Goal: Task Accomplishment & Management: Manage account settings

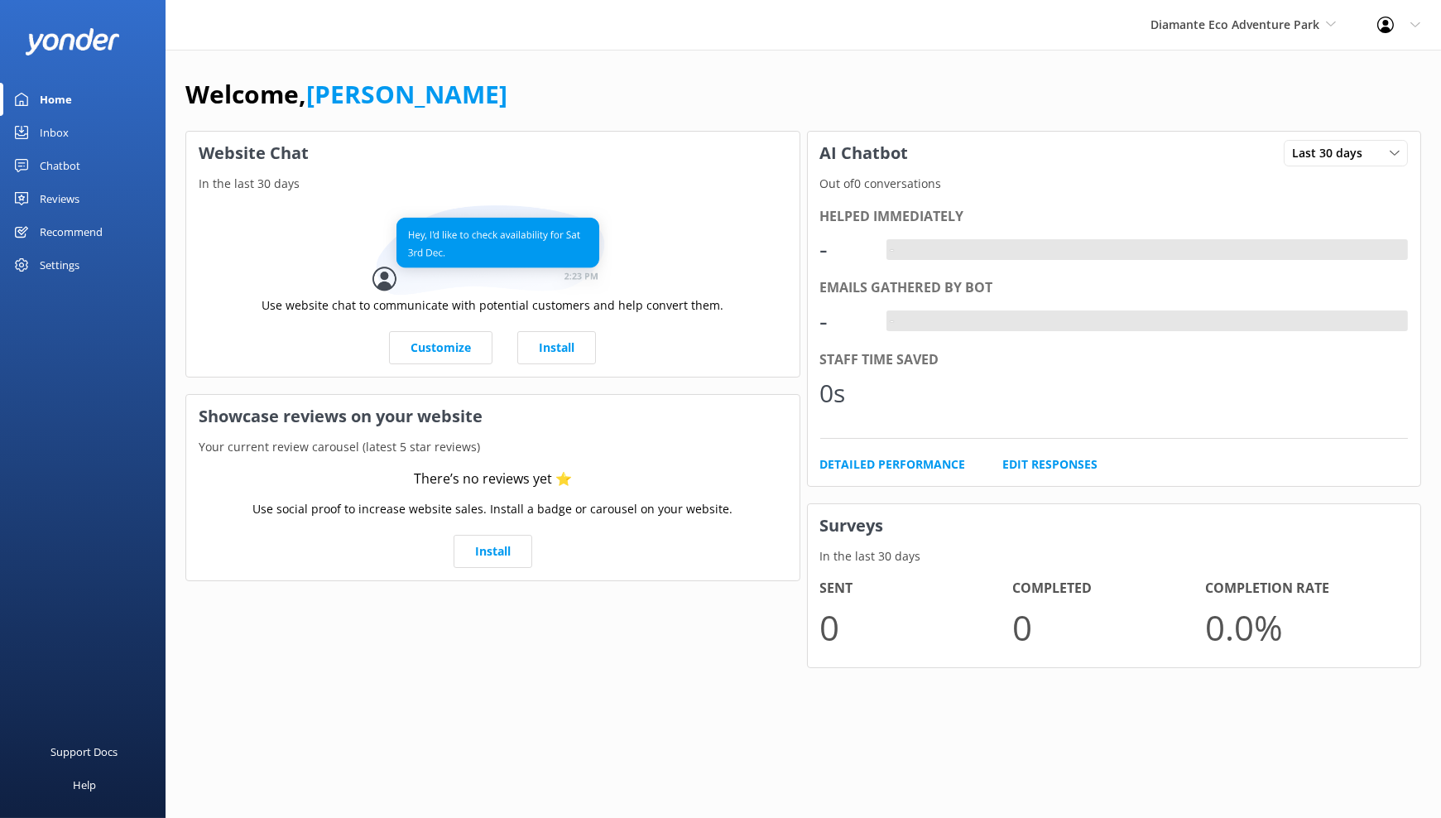
click at [56, 159] on div "Chatbot" at bounding box center [60, 165] width 41 height 33
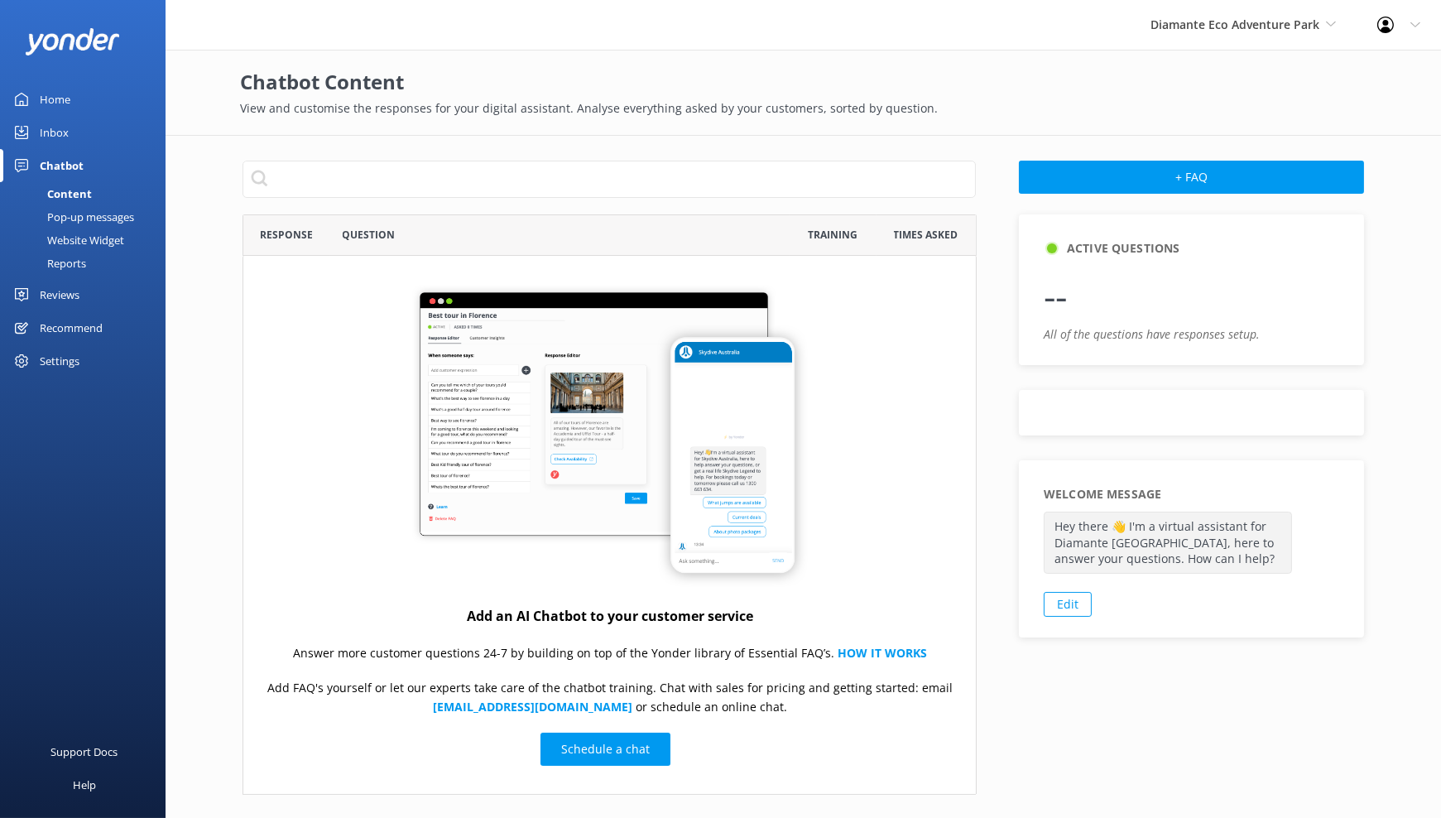
scroll to position [566, 720]
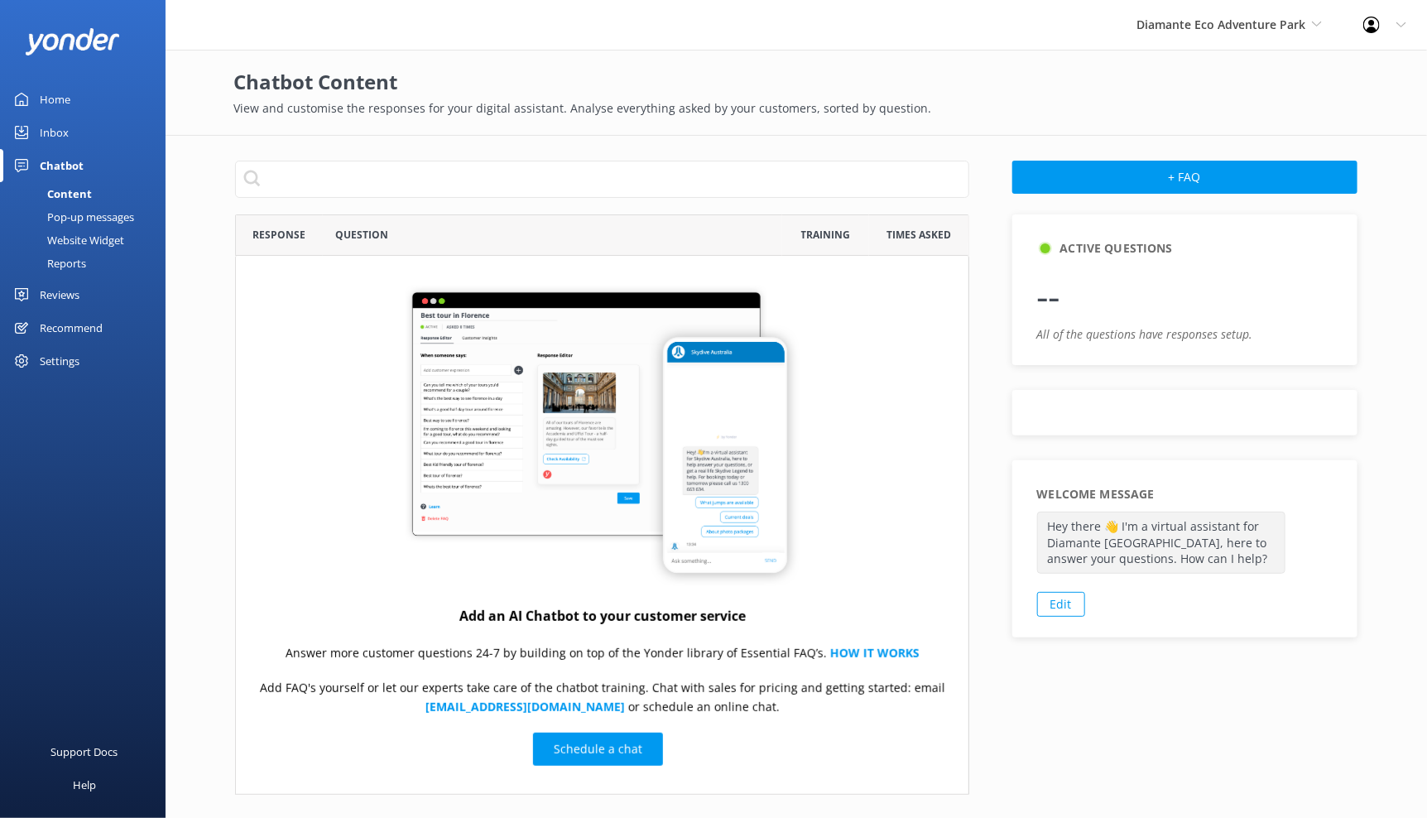
click at [108, 239] on div "Website Widget" at bounding box center [67, 239] width 114 height 23
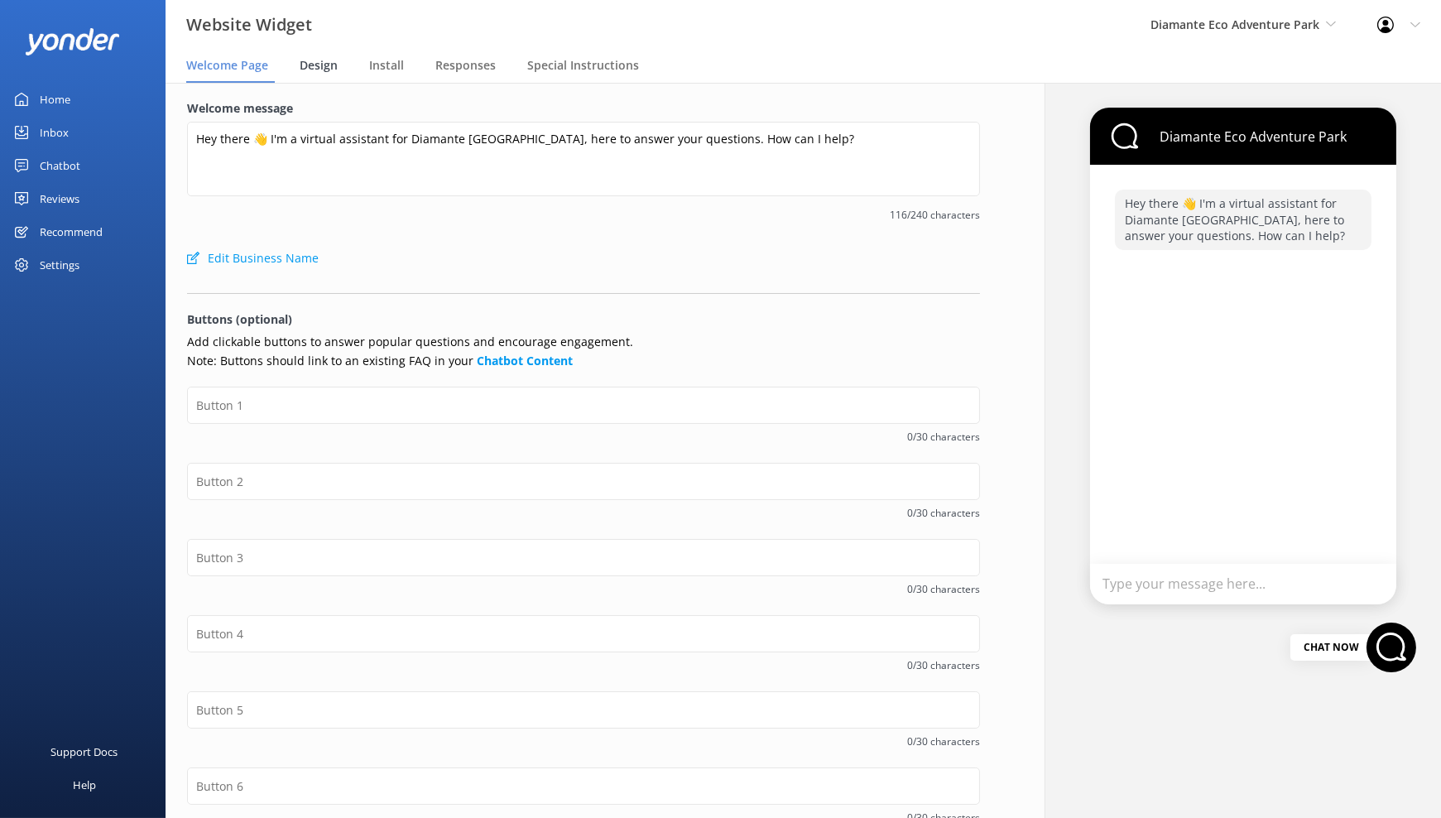
click at [324, 61] on span "Design" at bounding box center [319, 65] width 38 height 17
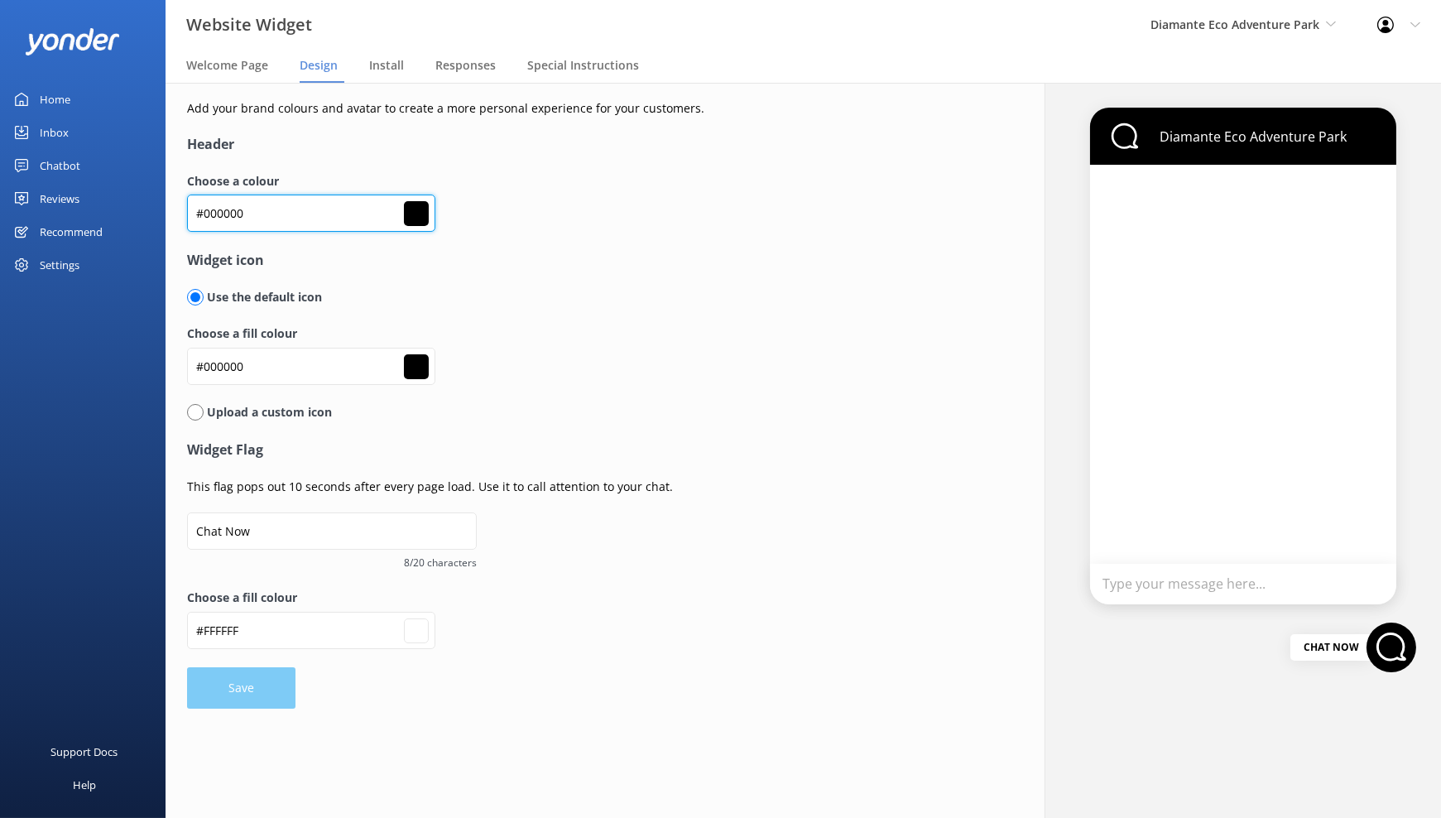
drag, startPoint x: 257, startPoint y: 209, endPoint x: 130, endPoint y: 238, distance: 129.9
click at [130, 238] on div "Website Widget Diamante Eco Adventure Park Kendall's Adventure Co Cool Tours In…" at bounding box center [720, 450] width 1441 height 735
drag, startPoint x: 281, startPoint y: 190, endPoint x: 269, endPoint y: 194, distance: 12.1
click at [278, 192] on div "Choose a colour #000000 #000000" at bounding box center [583, 211] width 793 height 78
drag, startPoint x: 263, startPoint y: 214, endPoint x: 136, endPoint y: 217, distance: 127.5
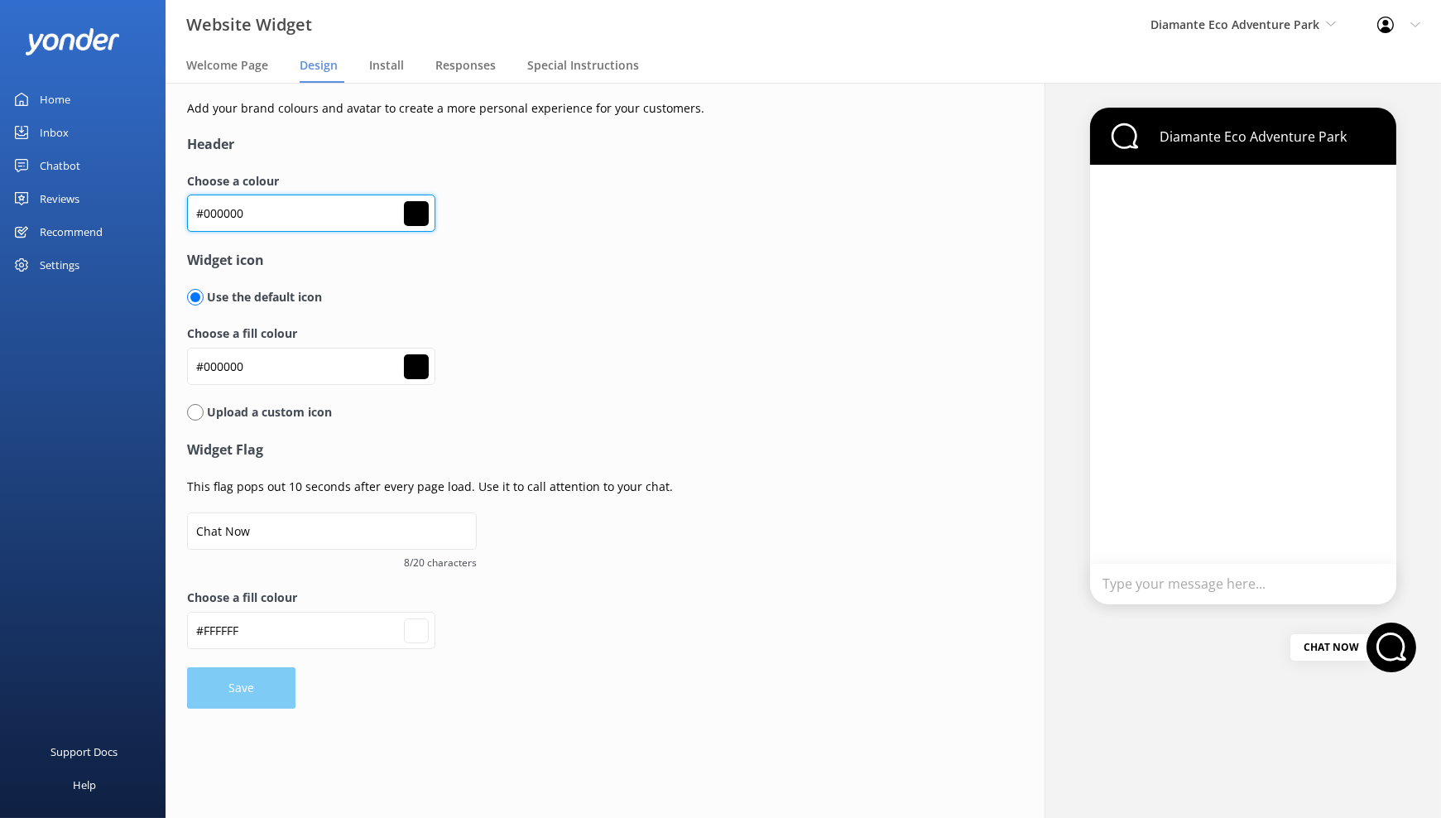
click at [137, 217] on div "Website Widget Diamante Eco Adventure Park Kendall's Adventure Co Cool Tours In…" at bounding box center [720, 450] width 1441 height 735
paste input "c1"
type input "#c10000"
type input "#ffffff"
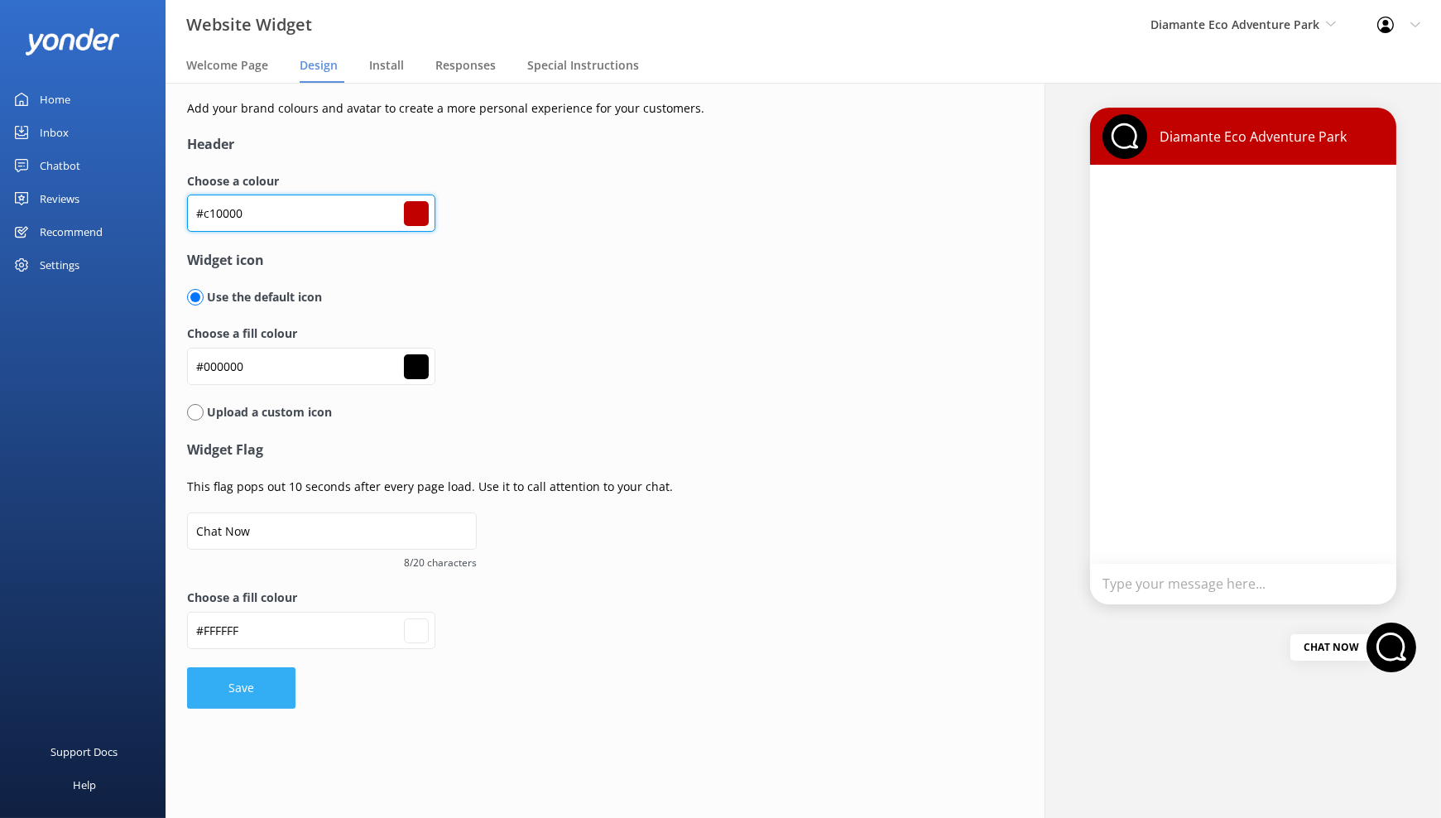
type input "#c10000"
click at [247, 691] on button "Save" at bounding box center [241, 687] width 108 height 41
click at [99, 262] on div "Settings" at bounding box center [83, 264] width 166 height 33
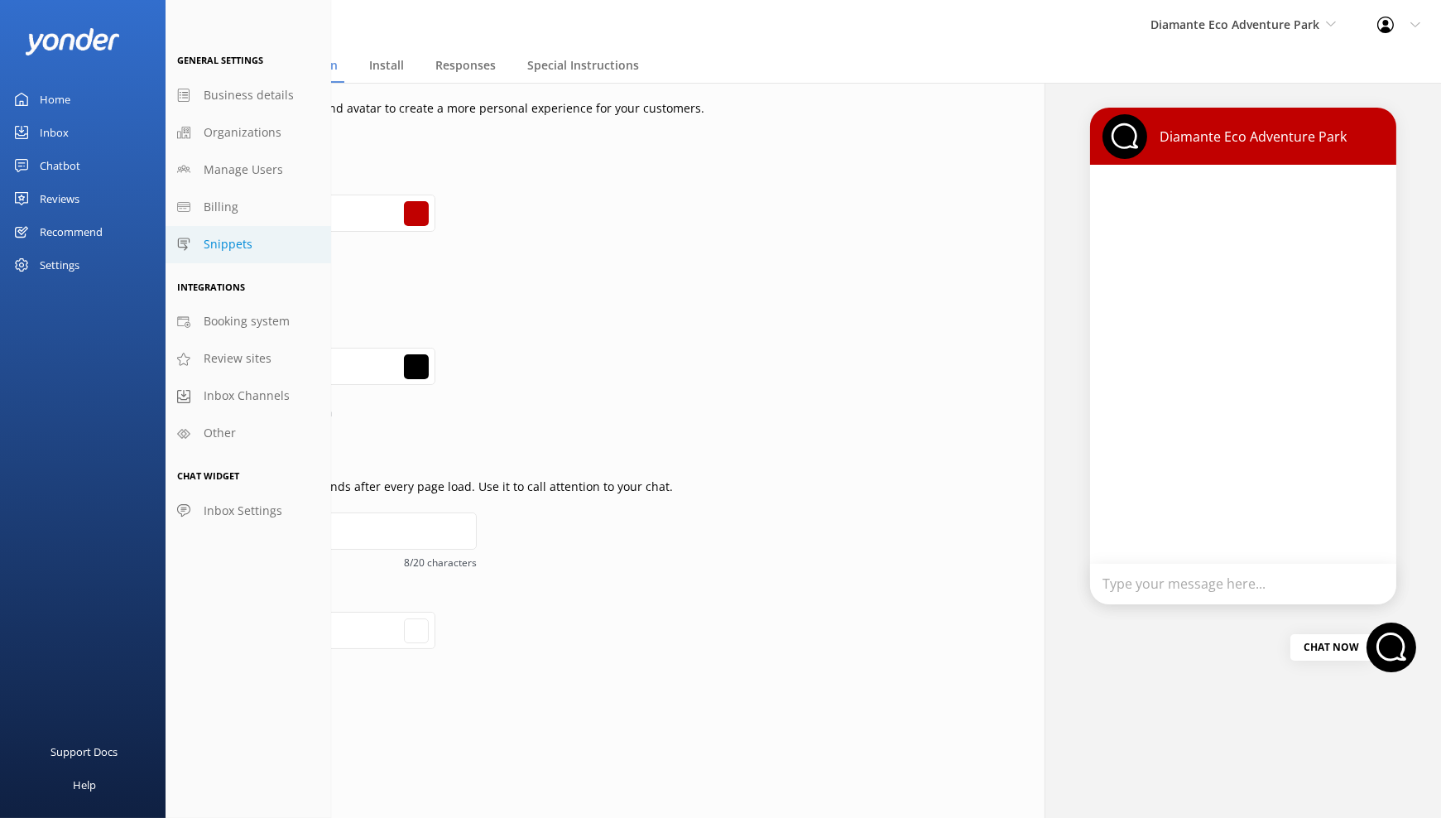
type input "#ffffff"
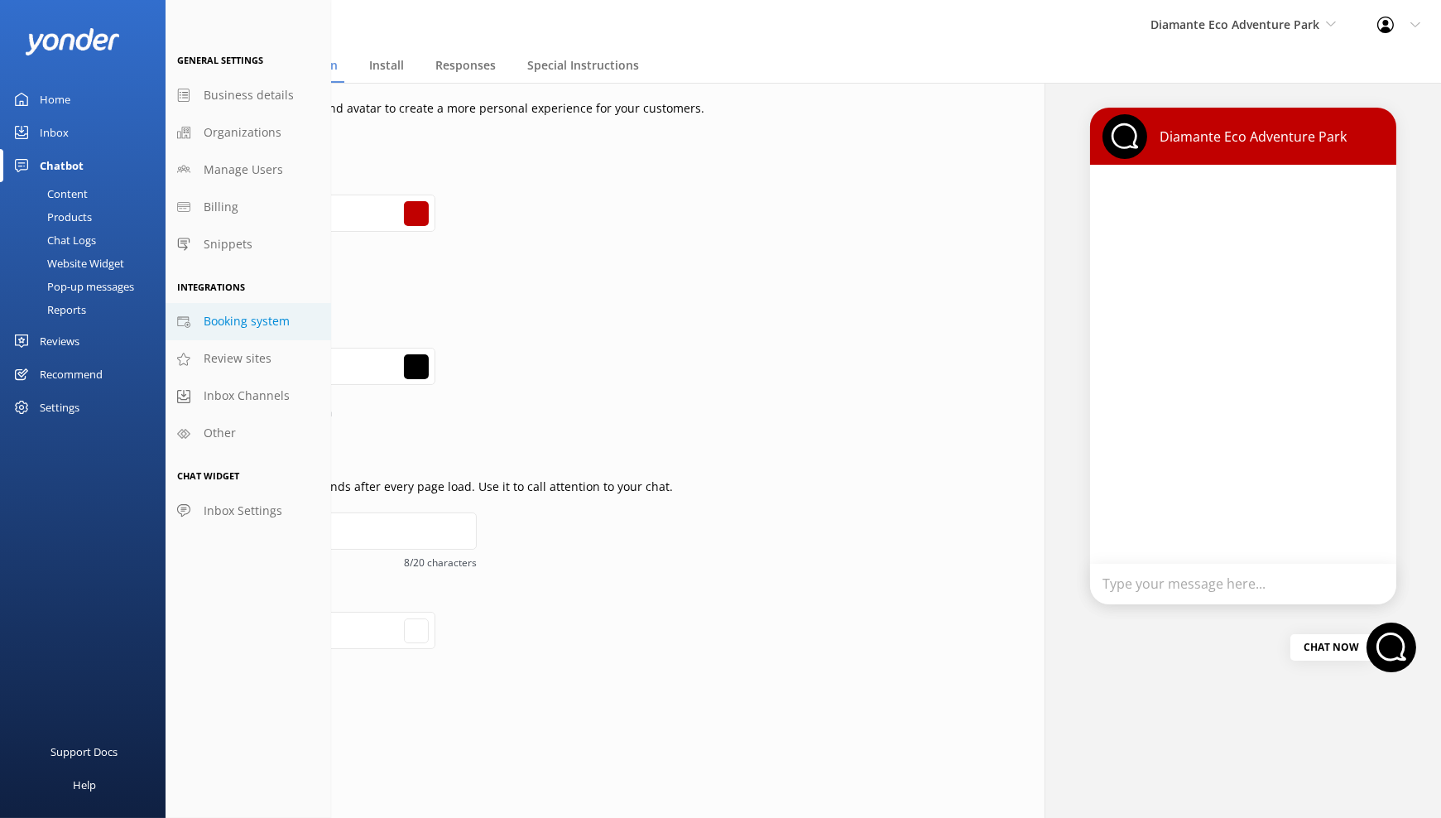
click at [289, 311] on link "Booking system" at bounding box center [249, 321] width 166 height 37
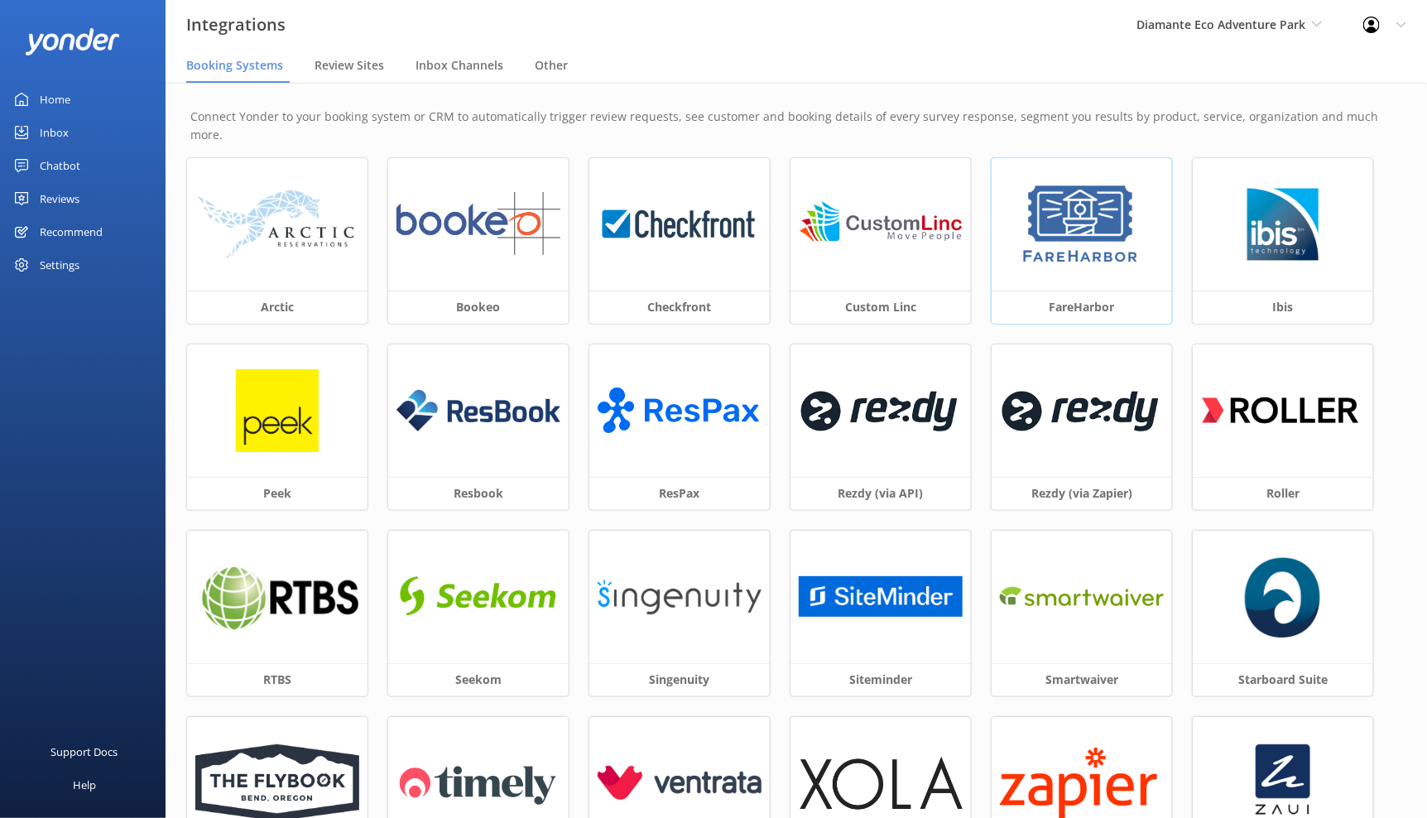
click at [1066, 258] on div at bounding box center [1082, 224] width 180 height 132
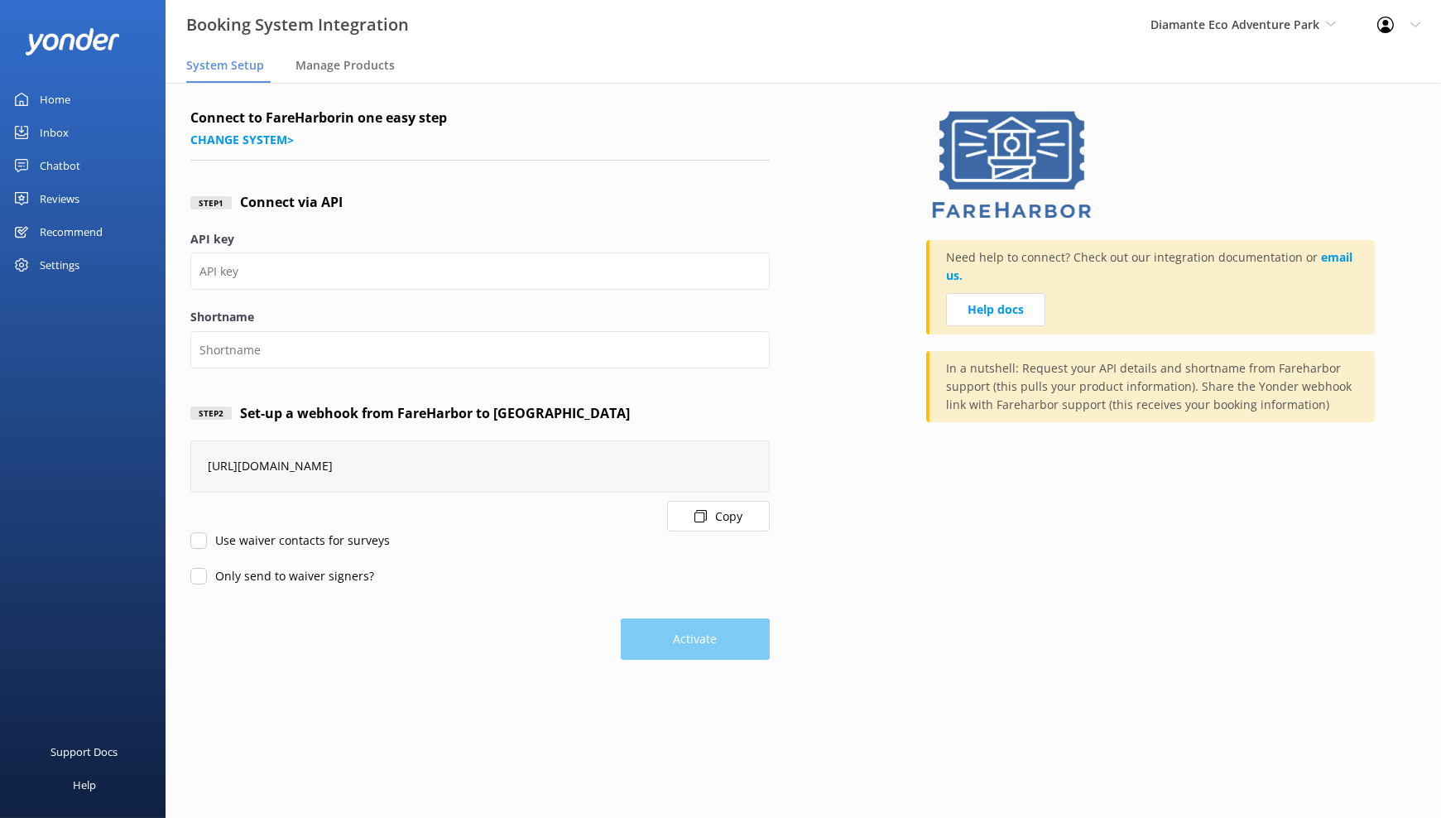
click at [735, 526] on button "Copy" at bounding box center [718, 516] width 103 height 31
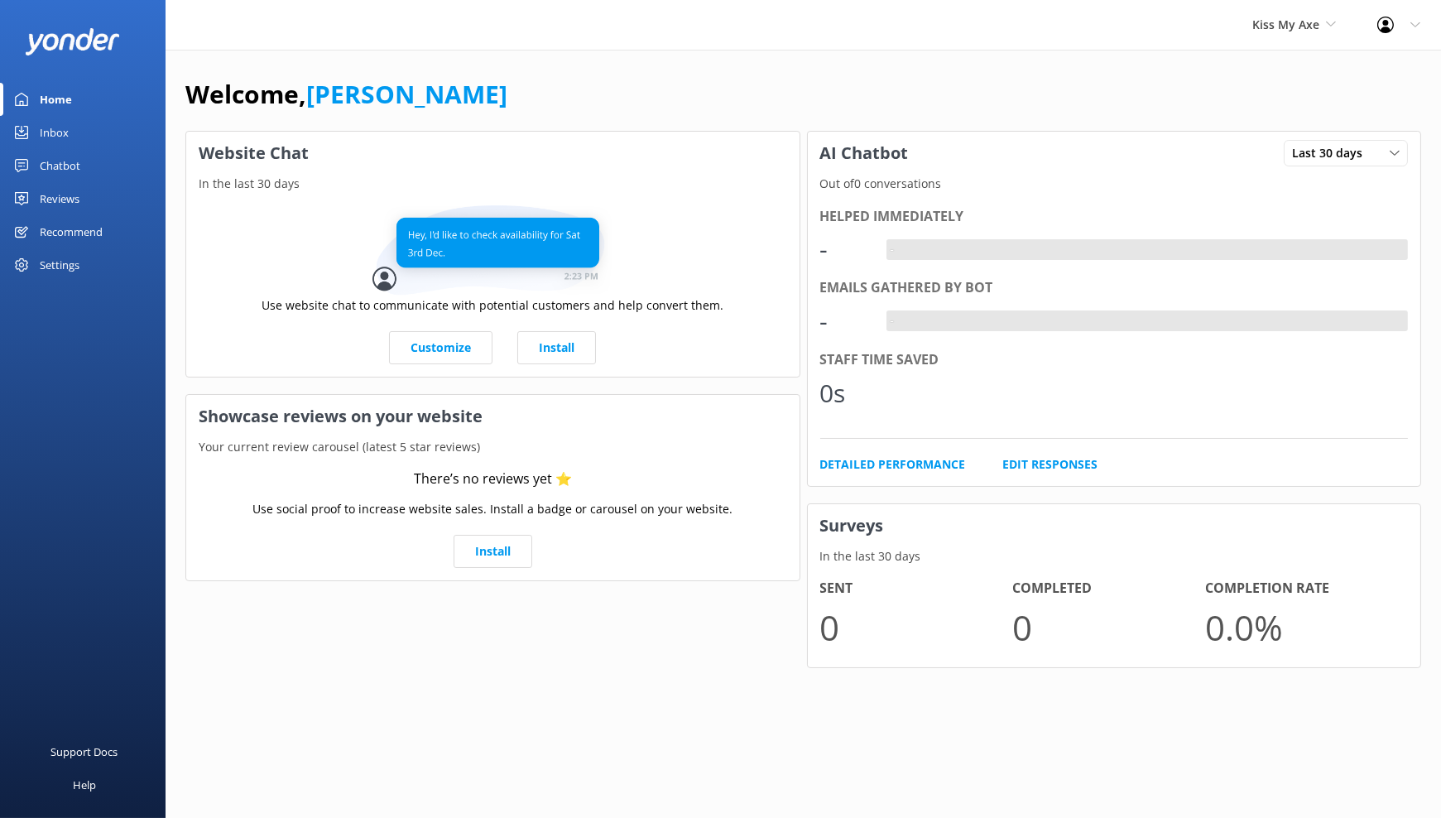
click at [50, 161] on div "Chatbot" at bounding box center [60, 165] width 41 height 33
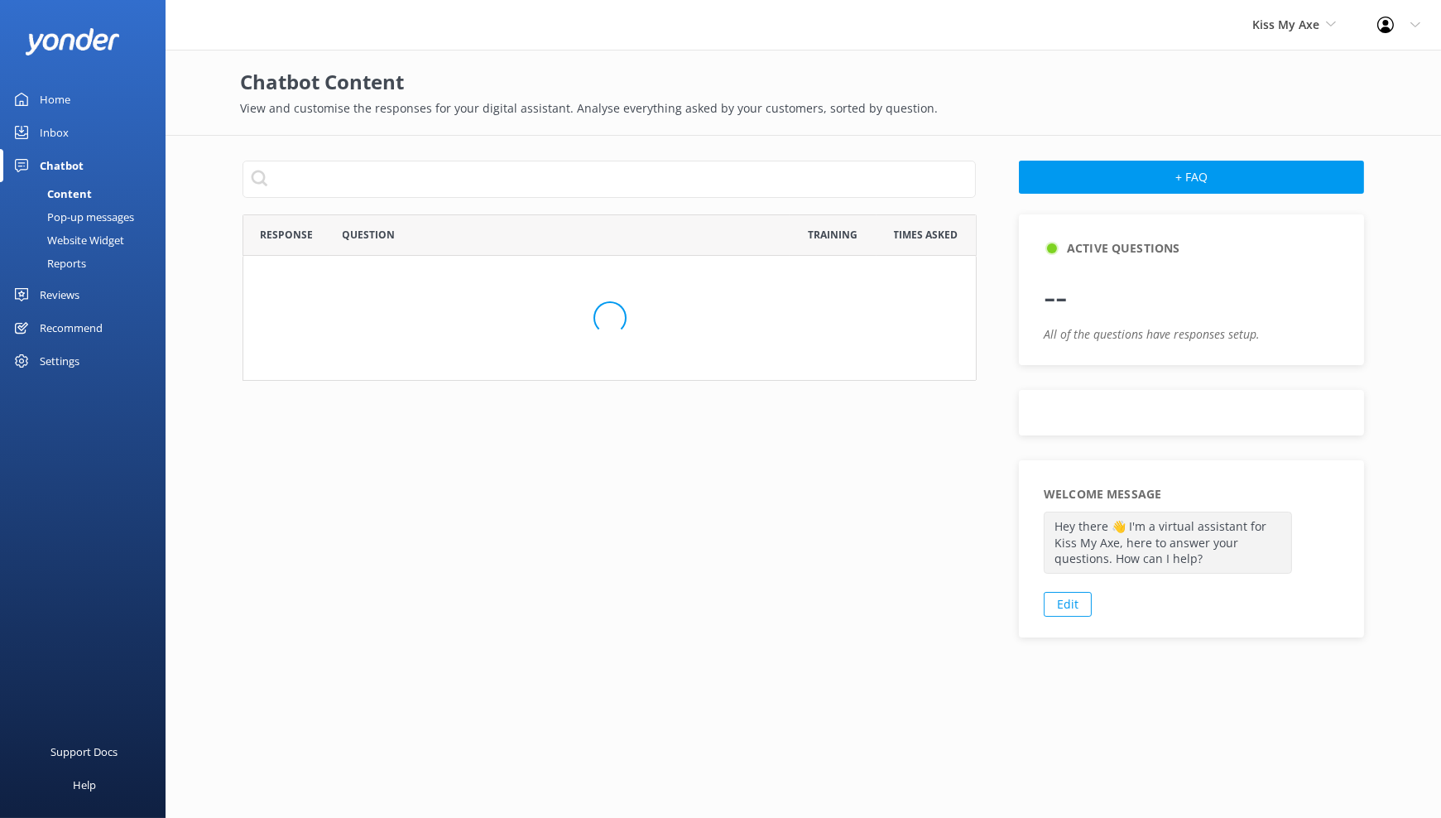
scroll to position [566, 720]
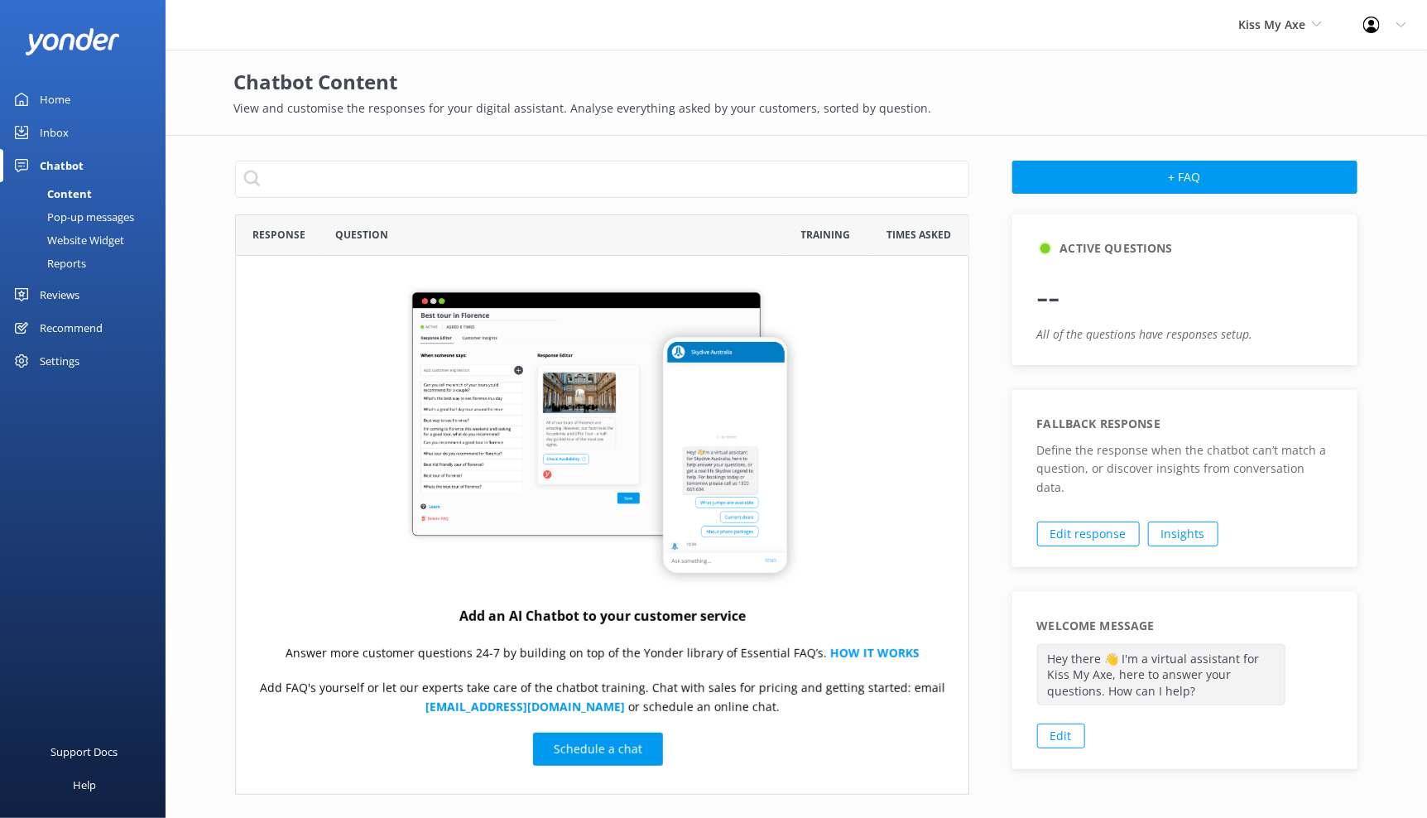
click at [104, 237] on div "Website Widget" at bounding box center [67, 239] width 114 height 23
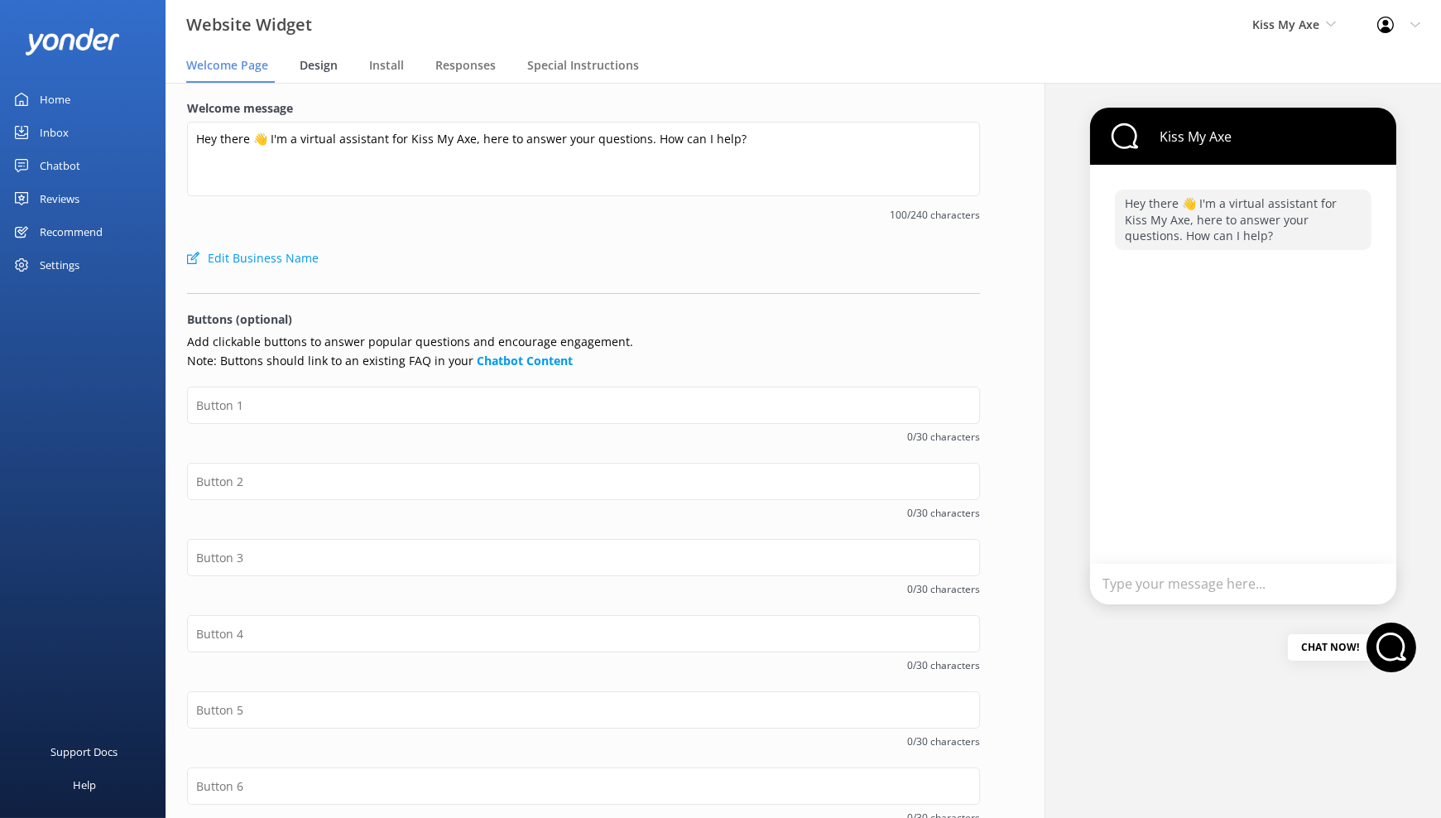
click at [311, 57] on span "Design" at bounding box center [319, 65] width 38 height 17
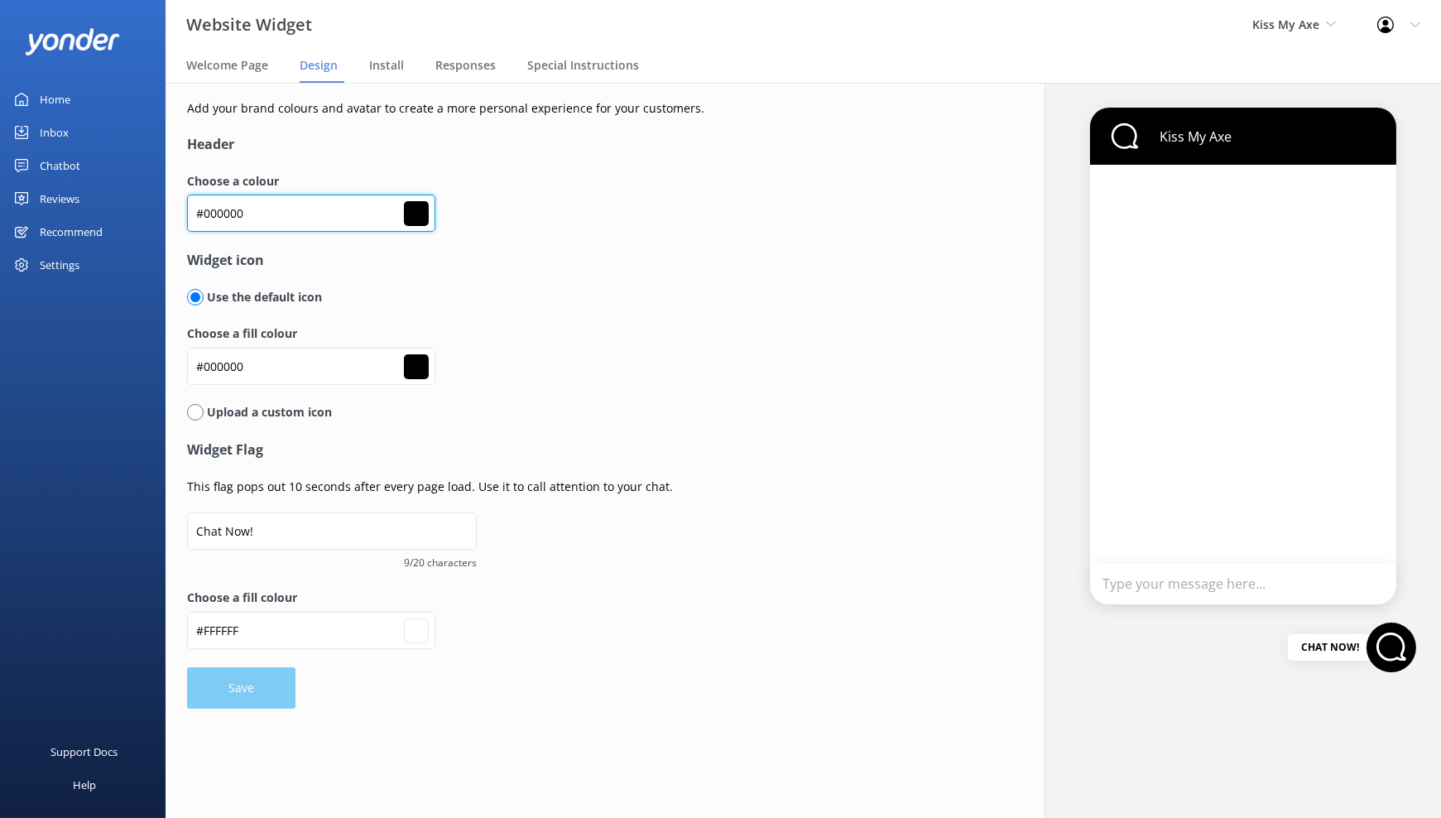
drag, startPoint x: 269, startPoint y: 218, endPoint x: 109, endPoint y: 223, distance: 159.8
click at [109, 223] on div "Website Widget Kiss My Axe Kendall's Adventure Co Cool Tours Inc Tongariro Rive…" at bounding box center [720, 450] width 1441 height 735
drag, startPoint x: 233, startPoint y: 212, endPoint x: 151, endPoint y: 207, distance: 82.9
click at [151, 207] on div "Website Widget Kiss My Axe Kendall's Adventure Co Cool Tours Inc Tongariro Rive…" at bounding box center [720, 450] width 1441 height 735
paste input "ff3a35"
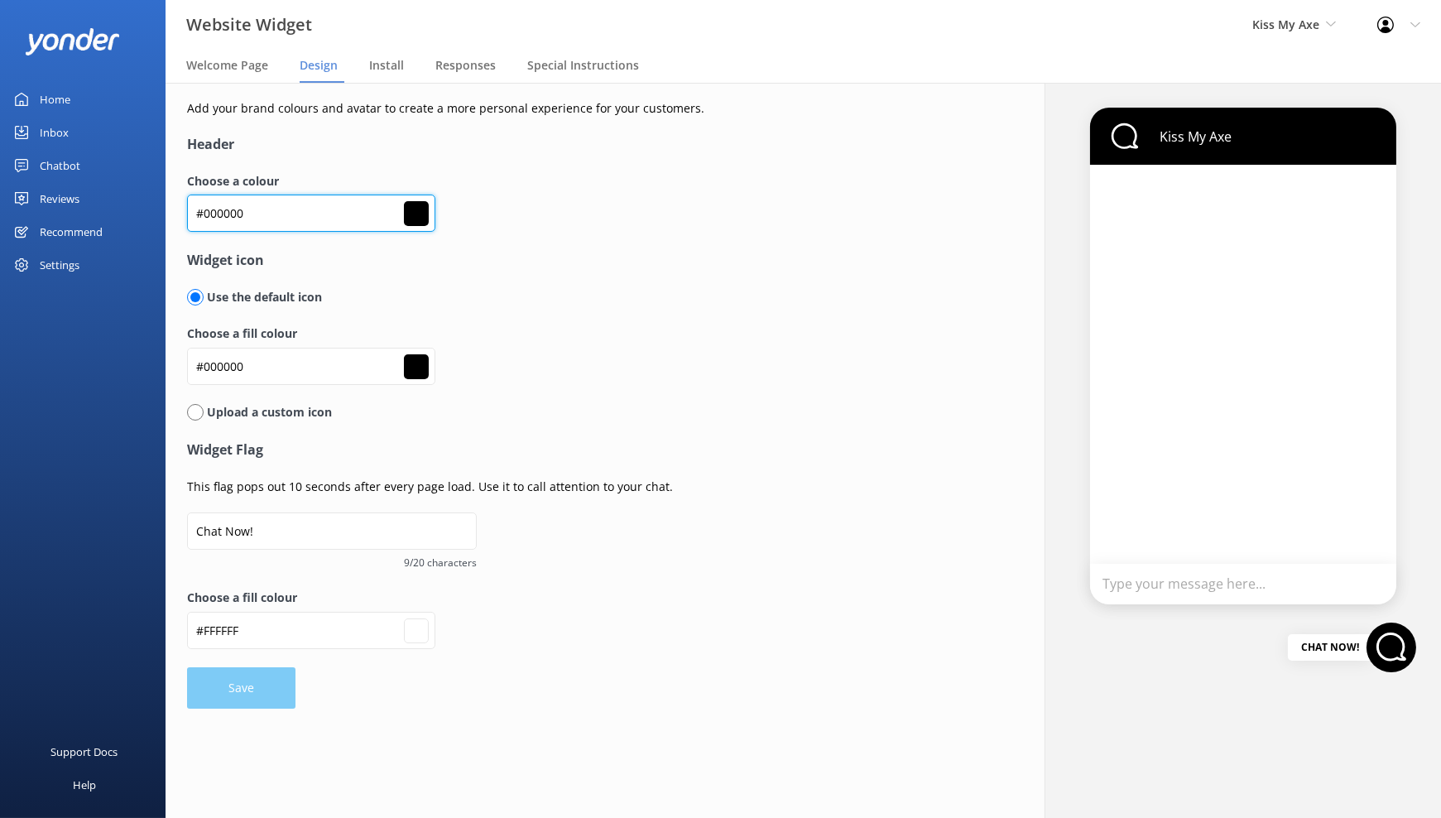
type input "#ff3a35"
type input "#ffffff"
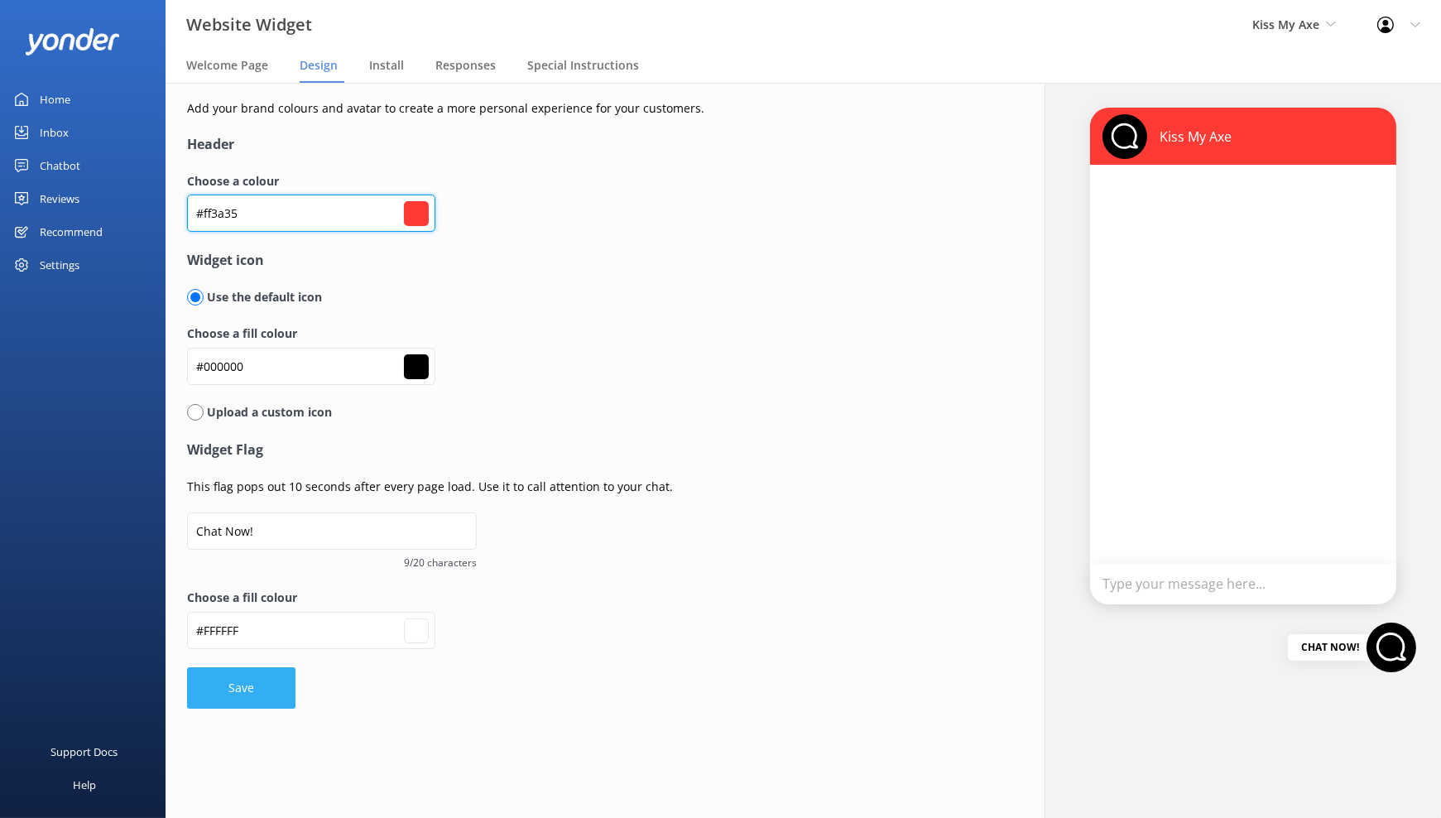
type input "#ff3a35"
click at [246, 691] on button "Save" at bounding box center [241, 687] width 108 height 41
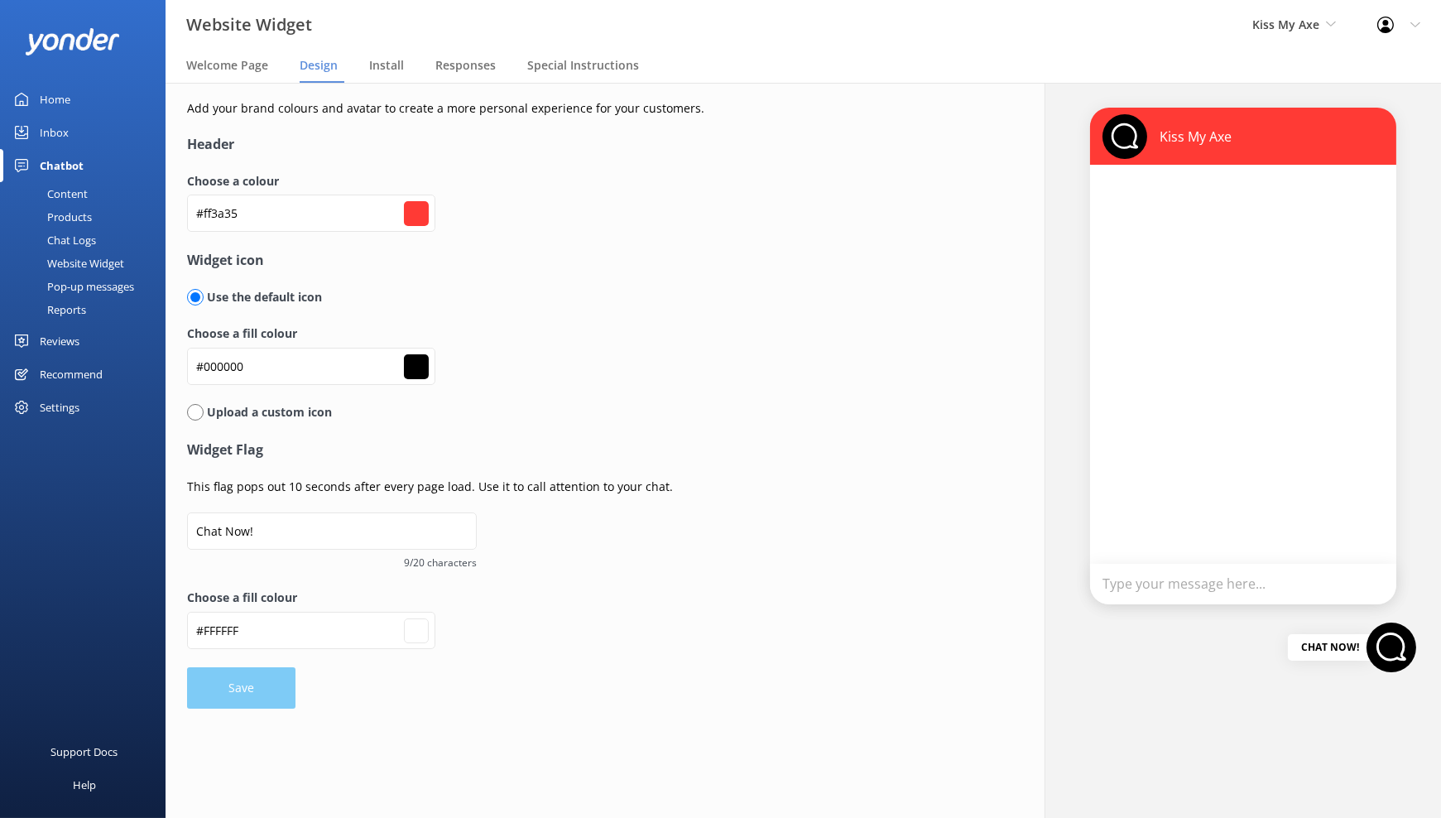
click at [83, 398] on div "Settings" at bounding box center [83, 407] width 166 height 33
type input "#ffffff"
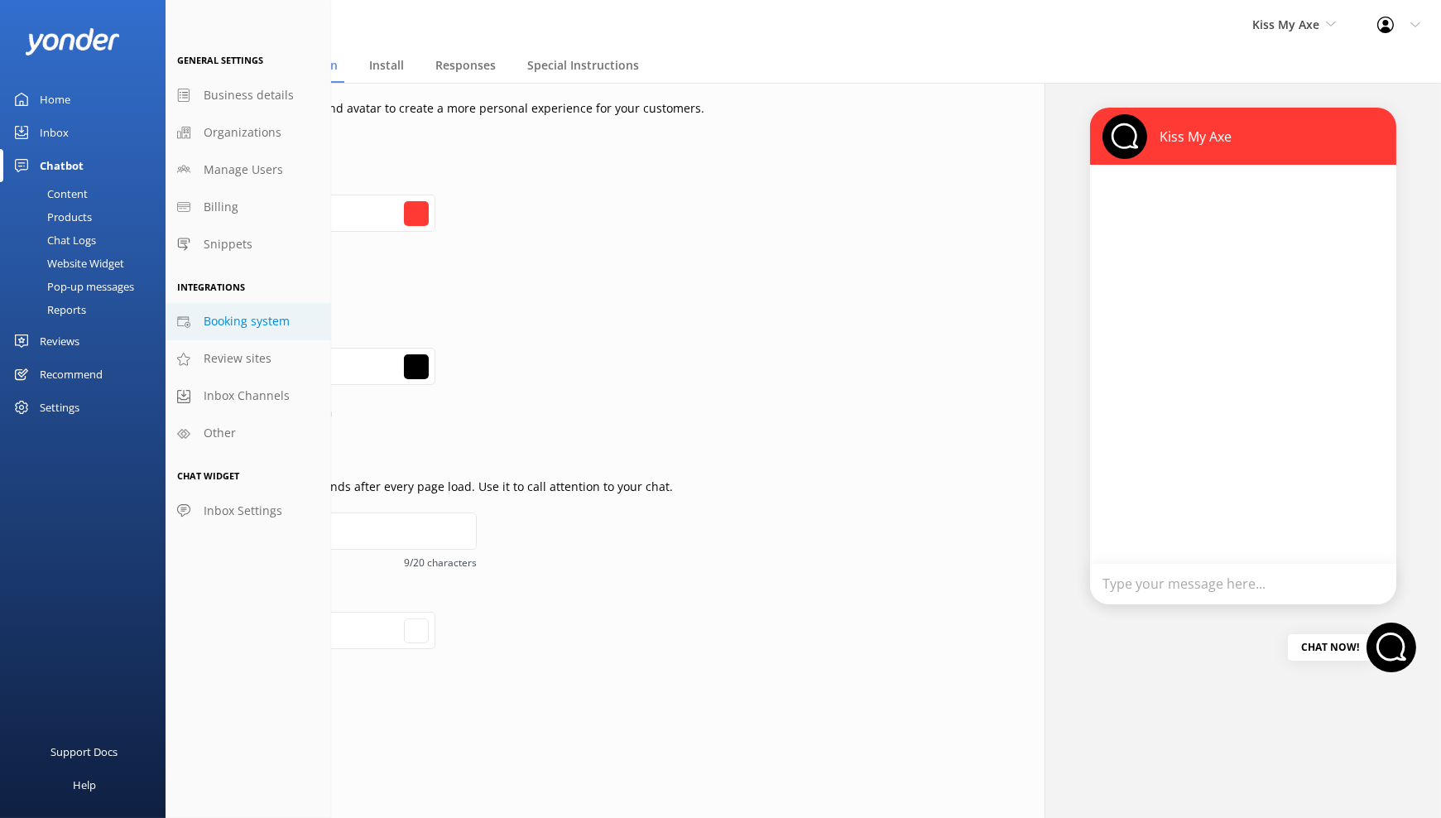
click at [279, 318] on span "Booking system" at bounding box center [247, 321] width 86 height 18
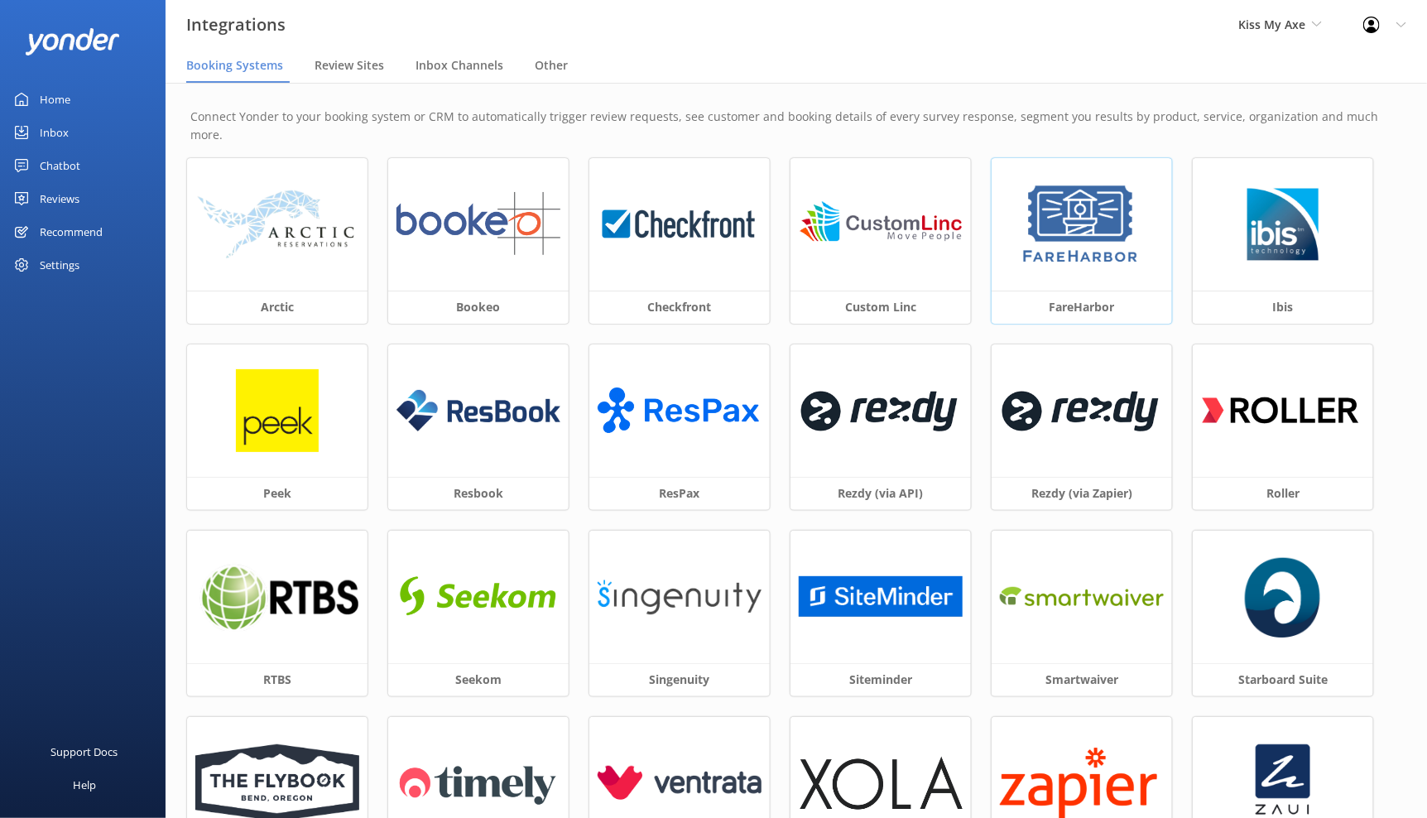
click at [1058, 291] on h3 "FareHarbor" at bounding box center [1082, 307] width 180 height 33
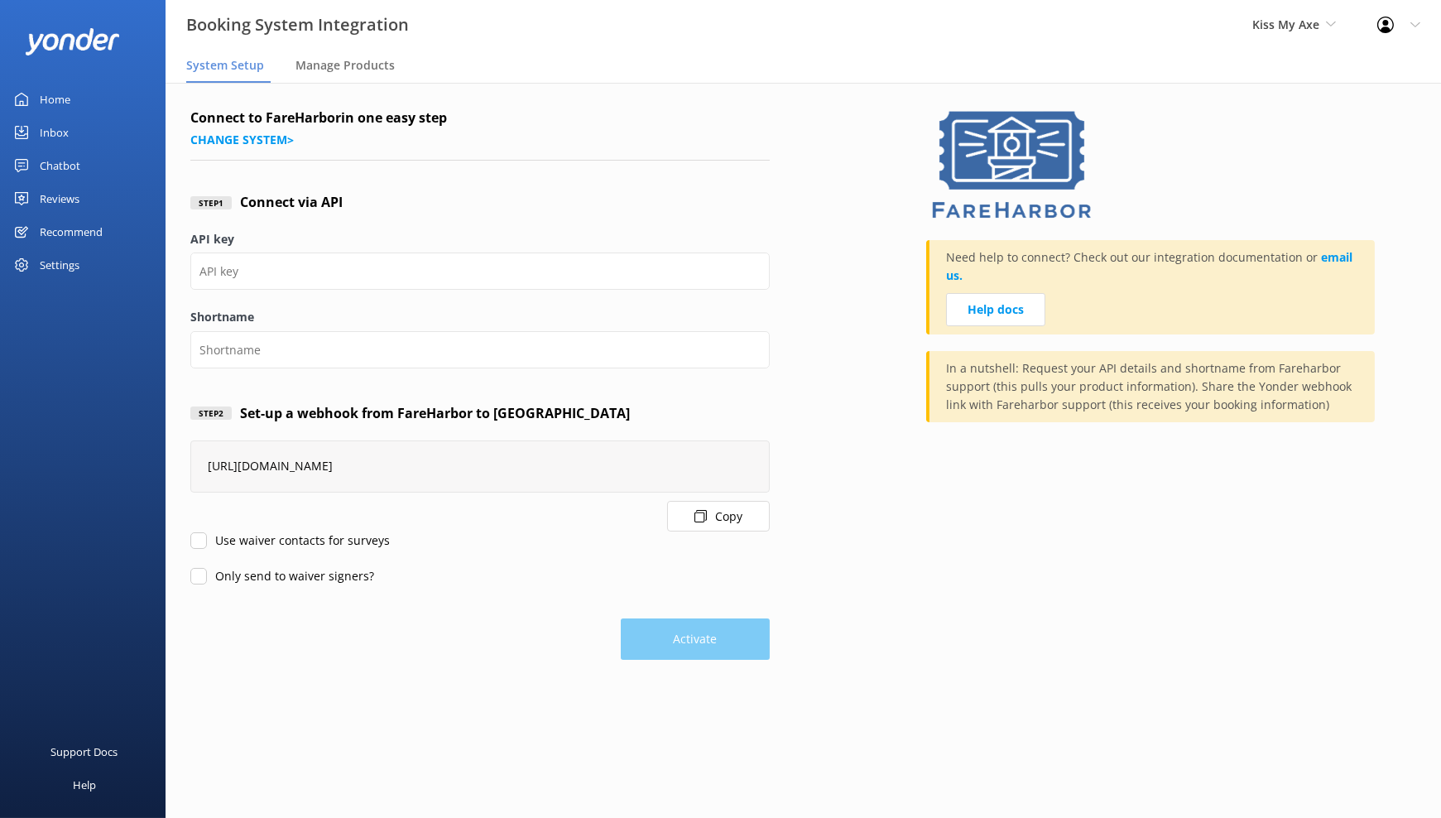
click at [729, 531] on div "Use waiver contacts for surveys" at bounding box center [479, 540] width 579 height 18
click at [728, 511] on button "Copy" at bounding box center [718, 516] width 103 height 31
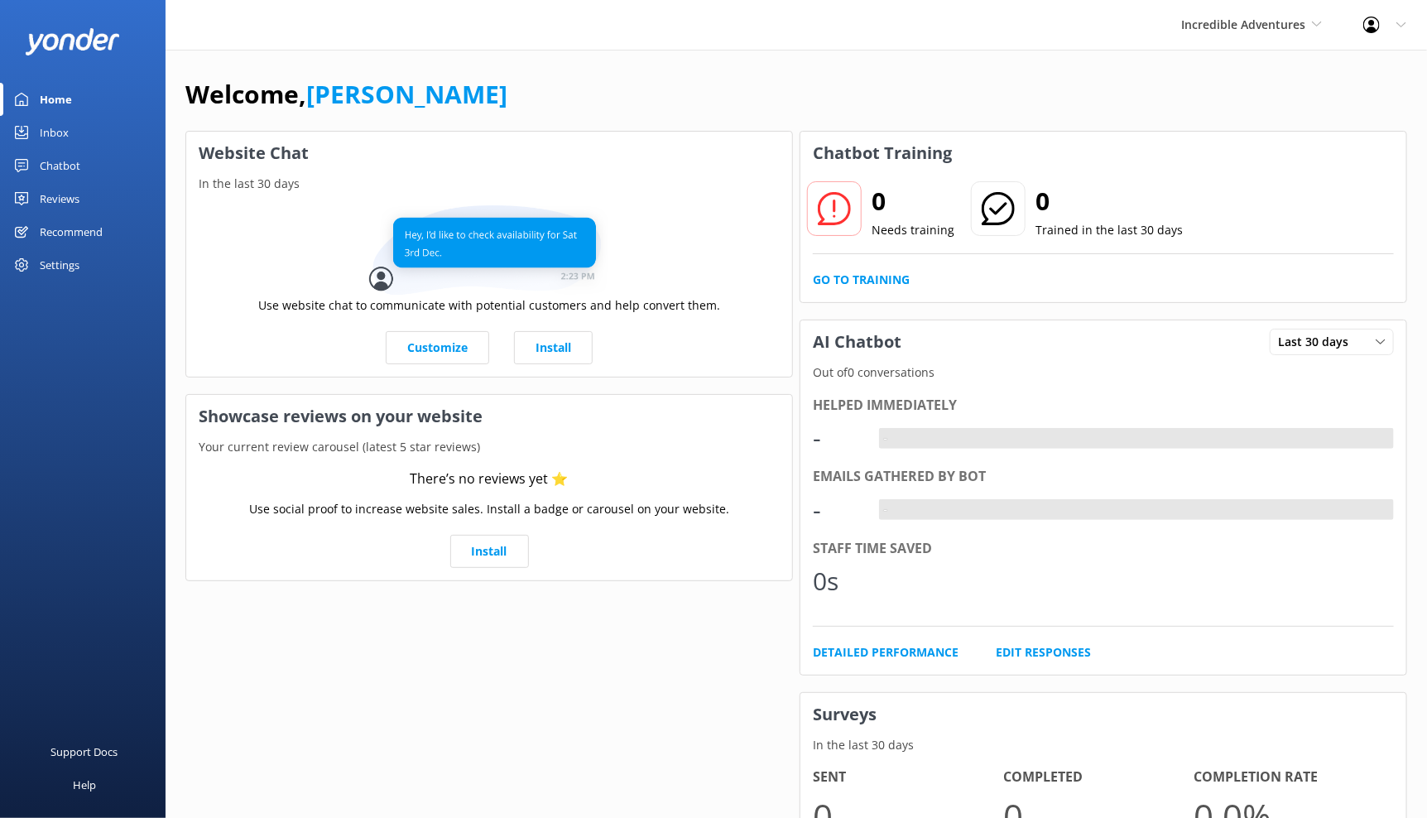
click at [89, 163] on link "Chatbot" at bounding box center [83, 165] width 166 height 33
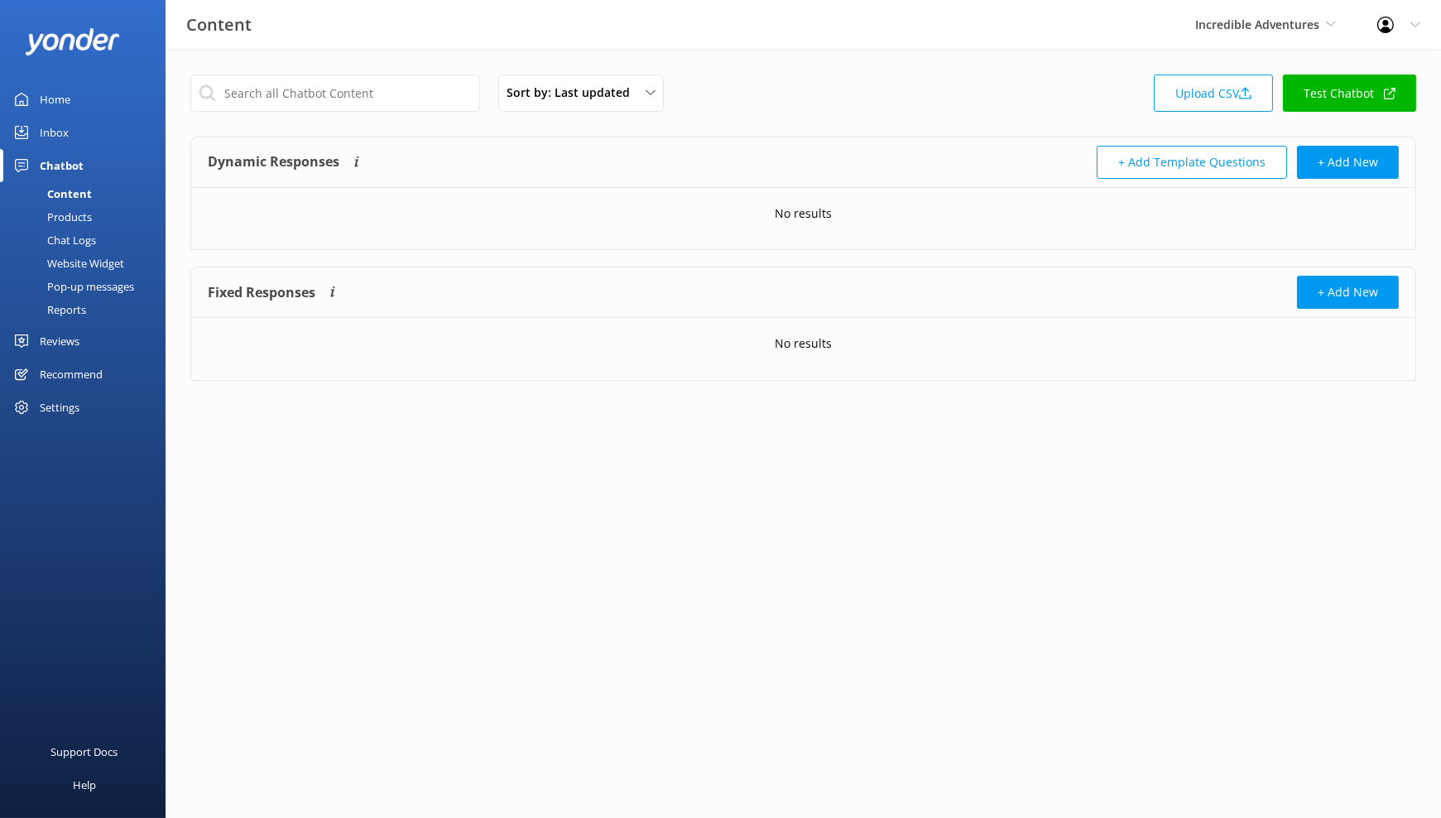
click at [98, 266] on div "Website Widget" at bounding box center [67, 263] width 114 height 23
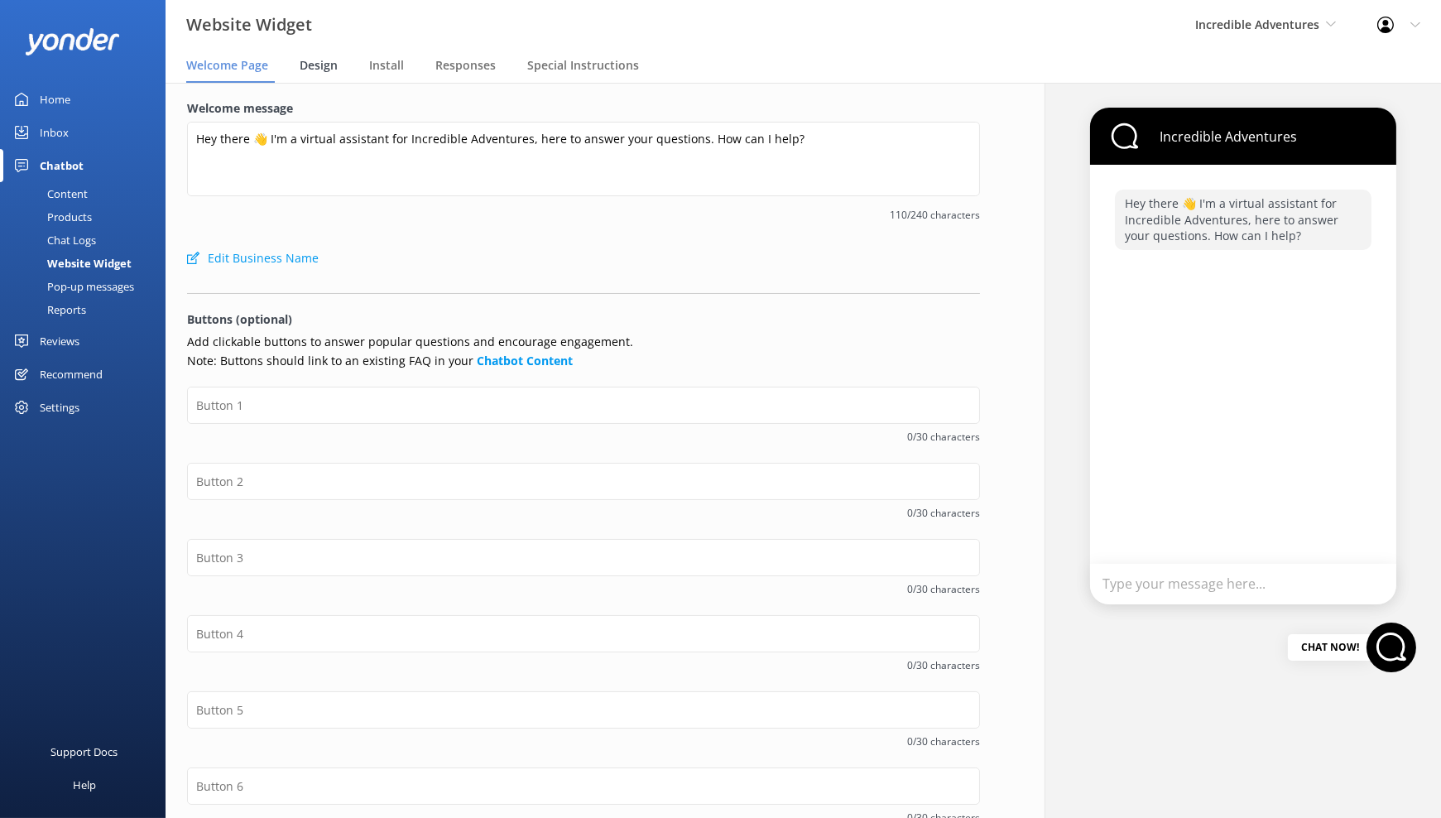
click at [317, 60] on span "Design" at bounding box center [319, 65] width 38 height 17
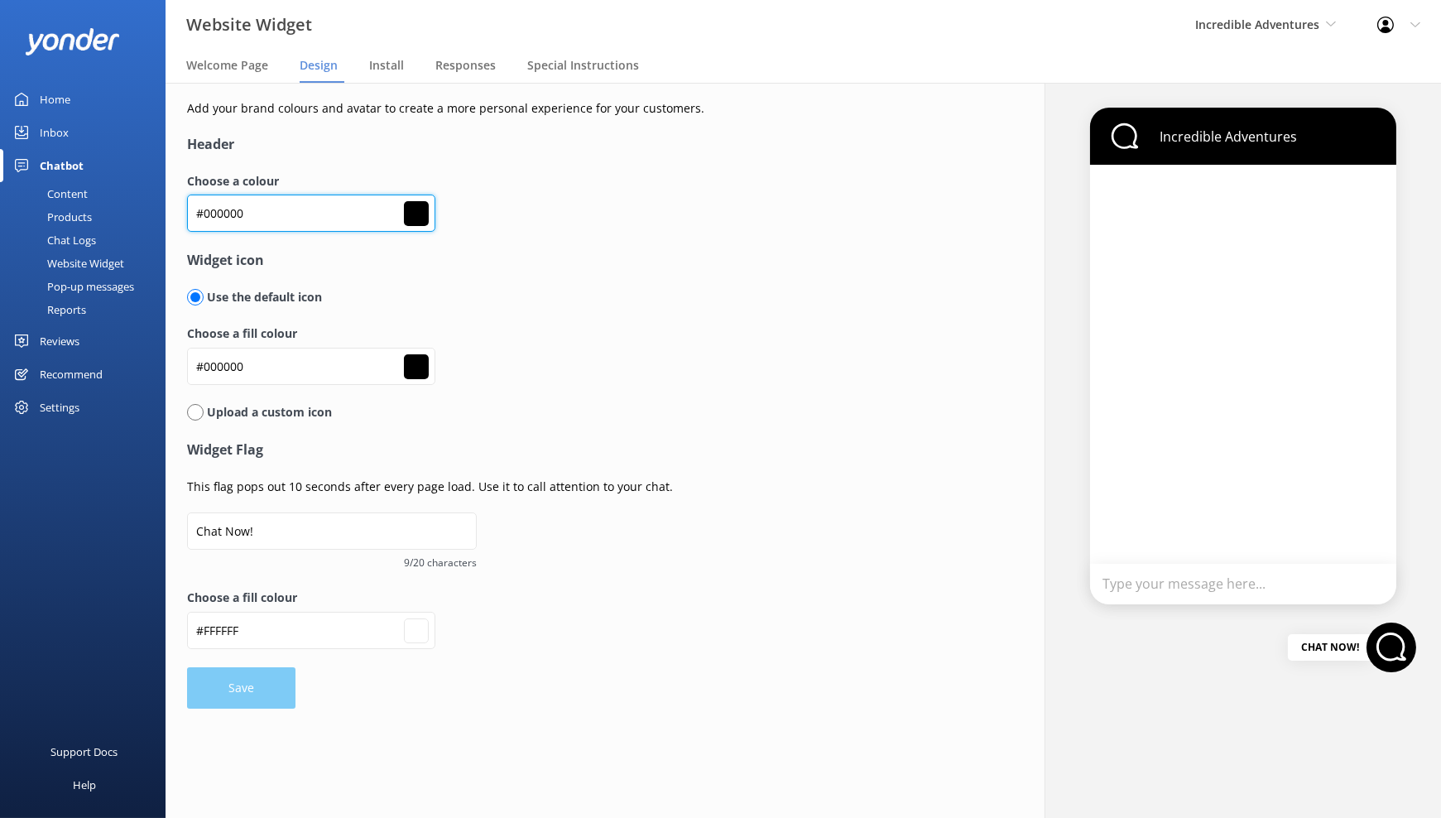
drag, startPoint x: 276, startPoint y: 215, endPoint x: 127, endPoint y: 210, distance: 149.1
click at [127, 210] on div "Website Widget Incredible Adventures Kendall's Adventure Co Cool Tours Inc Tong…" at bounding box center [720, 450] width 1441 height 735
paste input "5a982e"
type input "#5a982e"
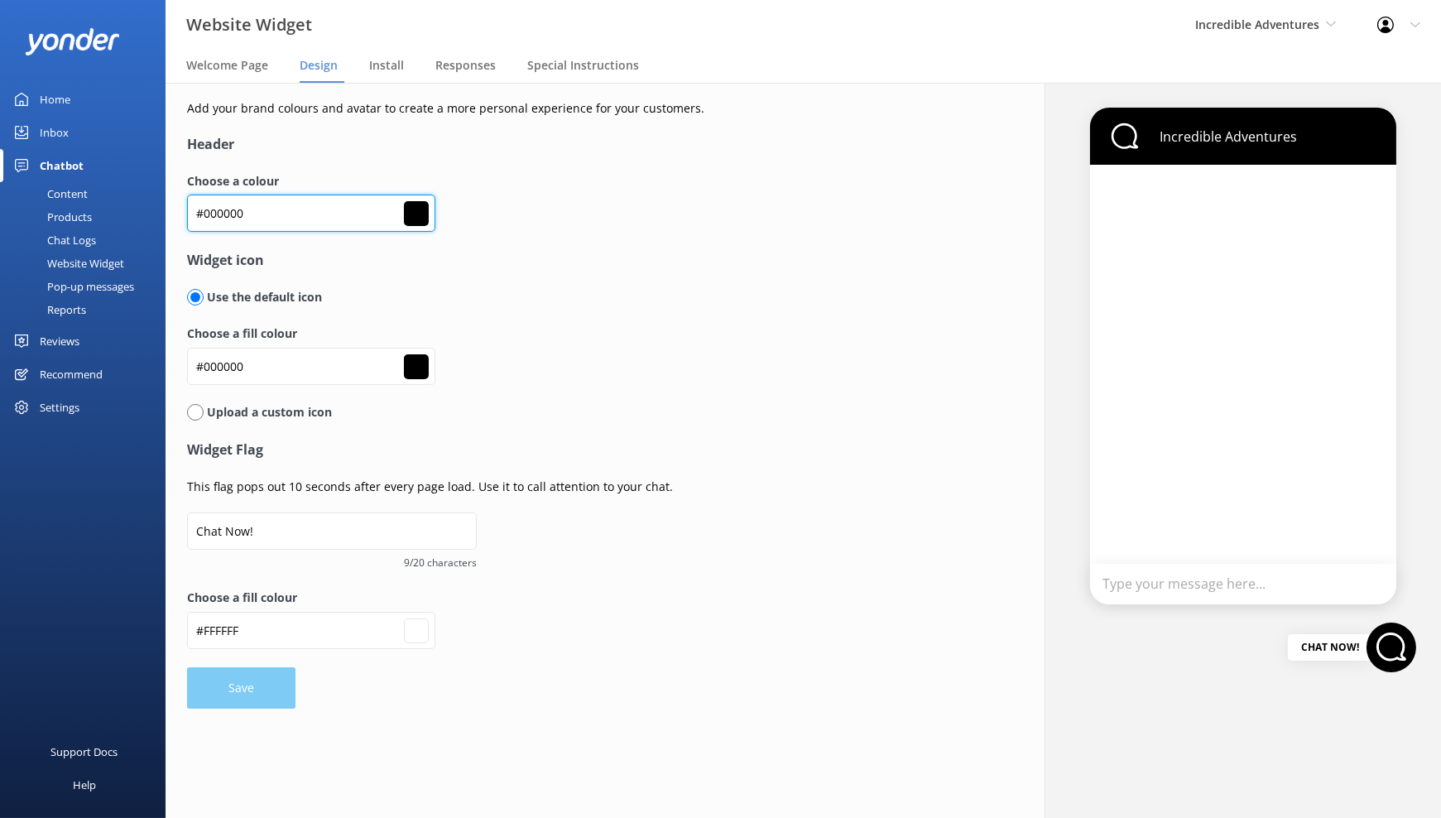
type input "#ffffff"
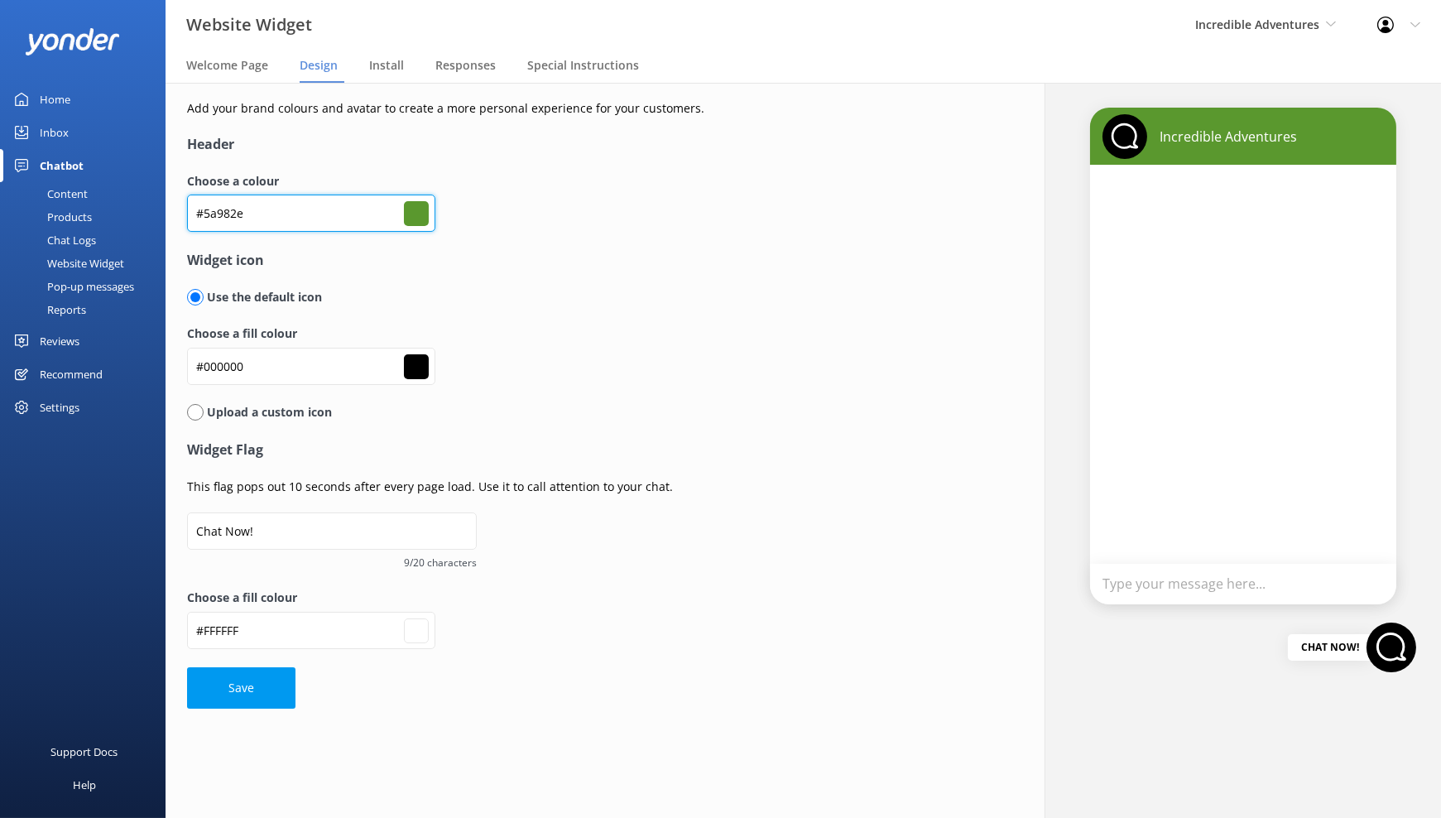
type input "#5a982e"
click at [646, 282] on form "Header Choose a colour #5a982e #5a982e Widget icon Use the default icon Choose …" at bounding box center [583, 421] width 793 height 574
click at [255, 697] on button "Save" at bounding box center [241, 687] width 108 height 41
type input "#ffffff"
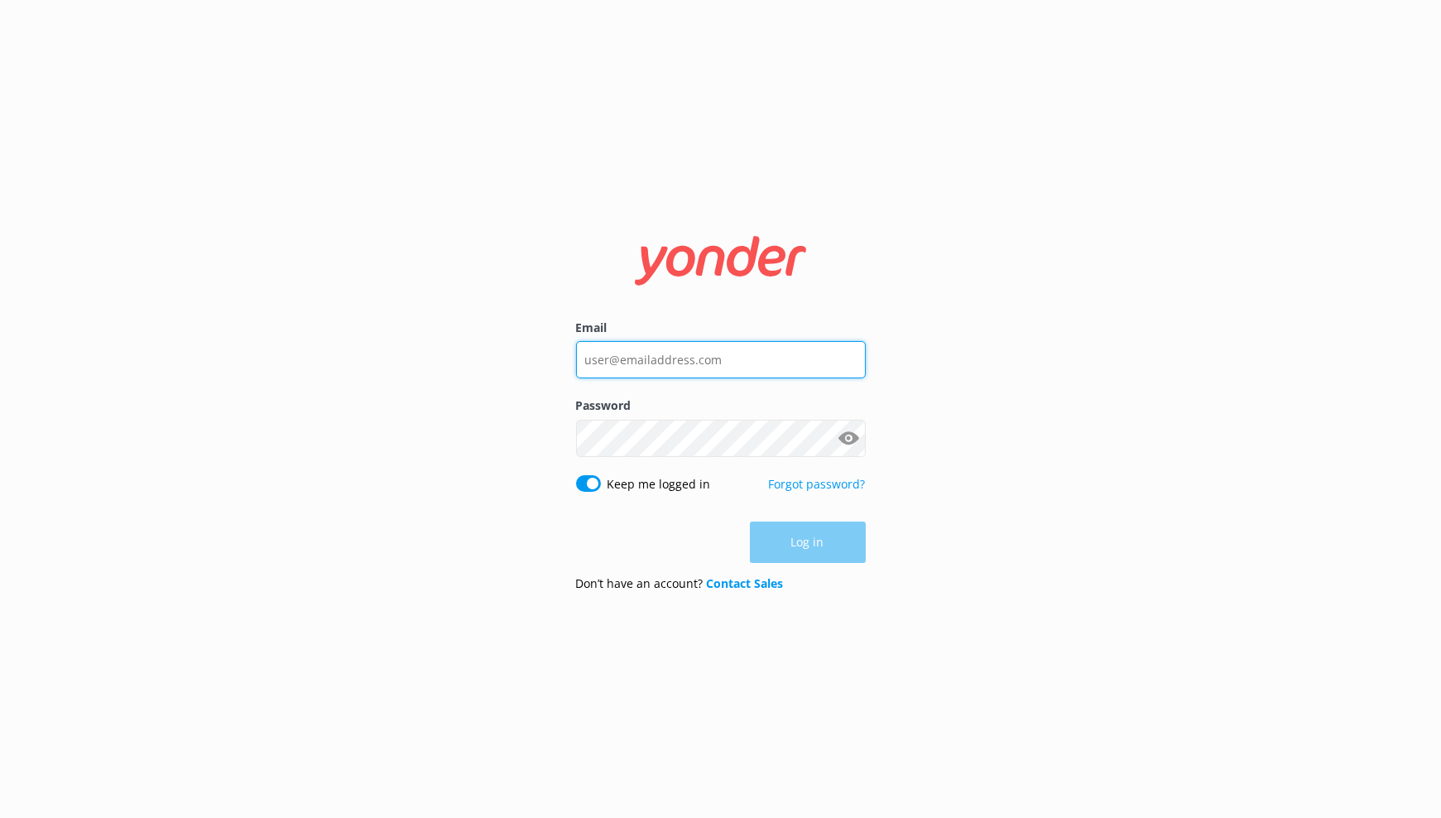
click at [711, 367] on input "Email" at bounding box center [721, 359] width 290 height 37
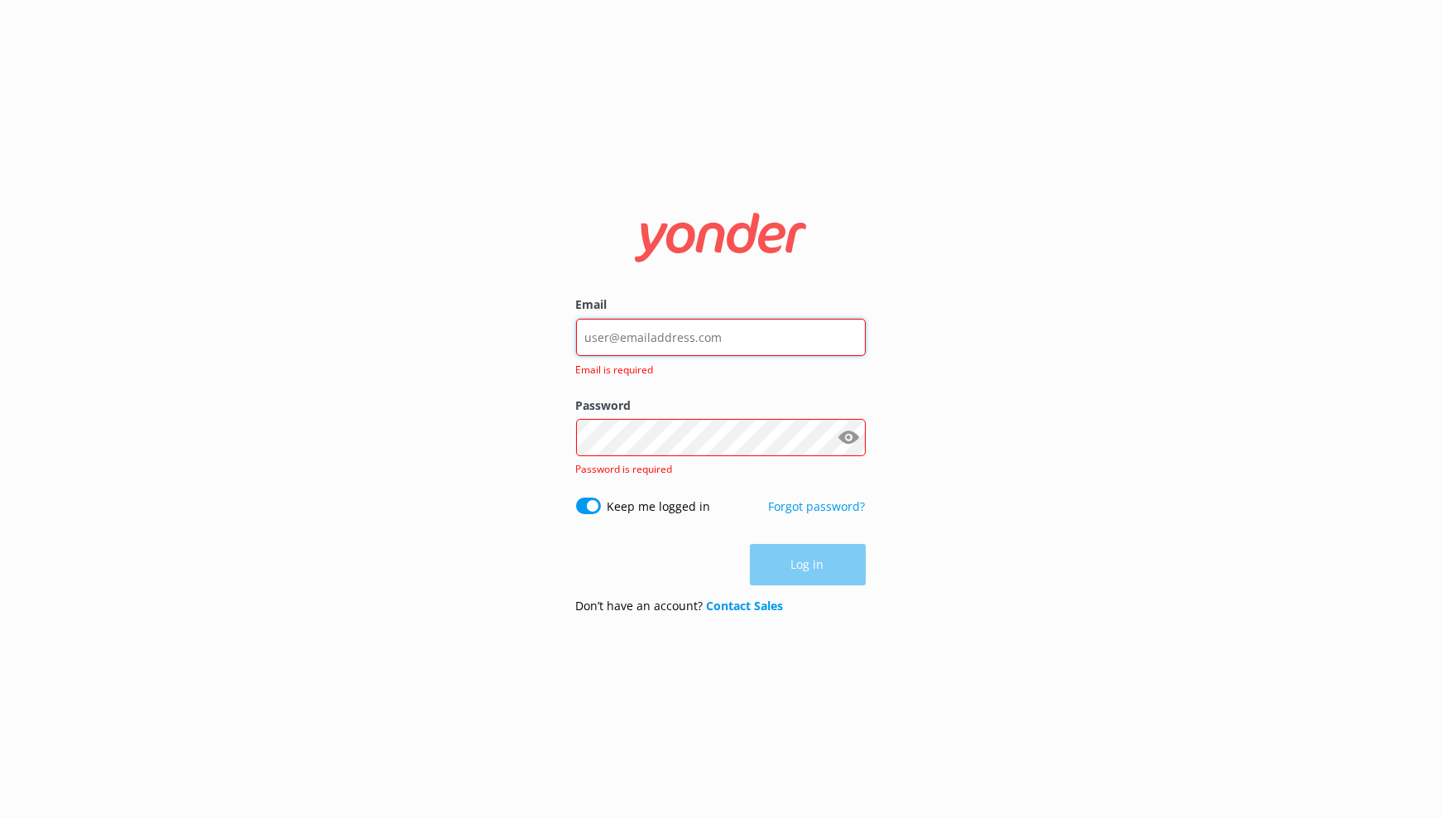
type input "kendall@yonderhq.com"
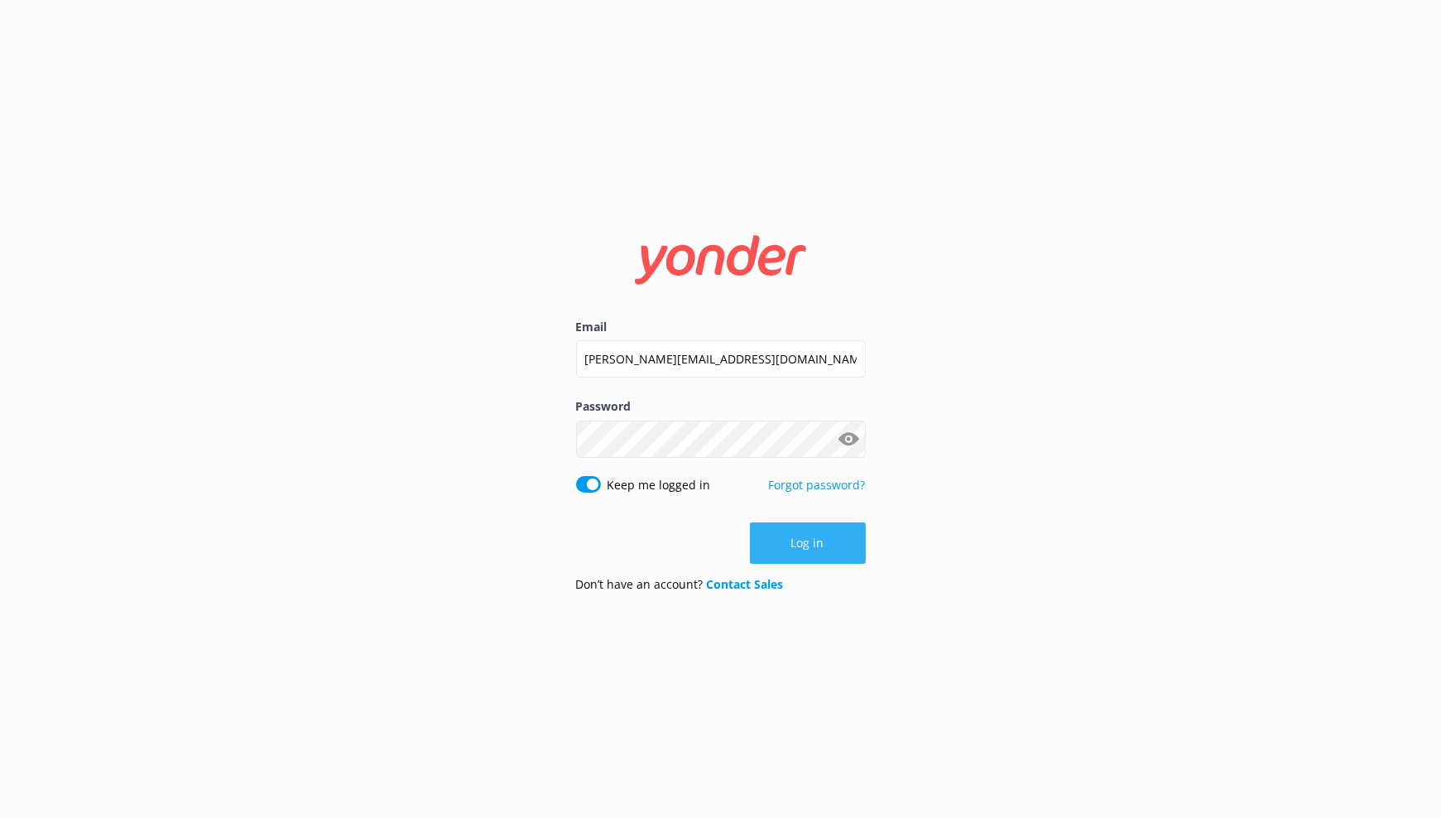
click at [814, 550] on button "Log in" at bounding box center [808, 542] width 116 height 41
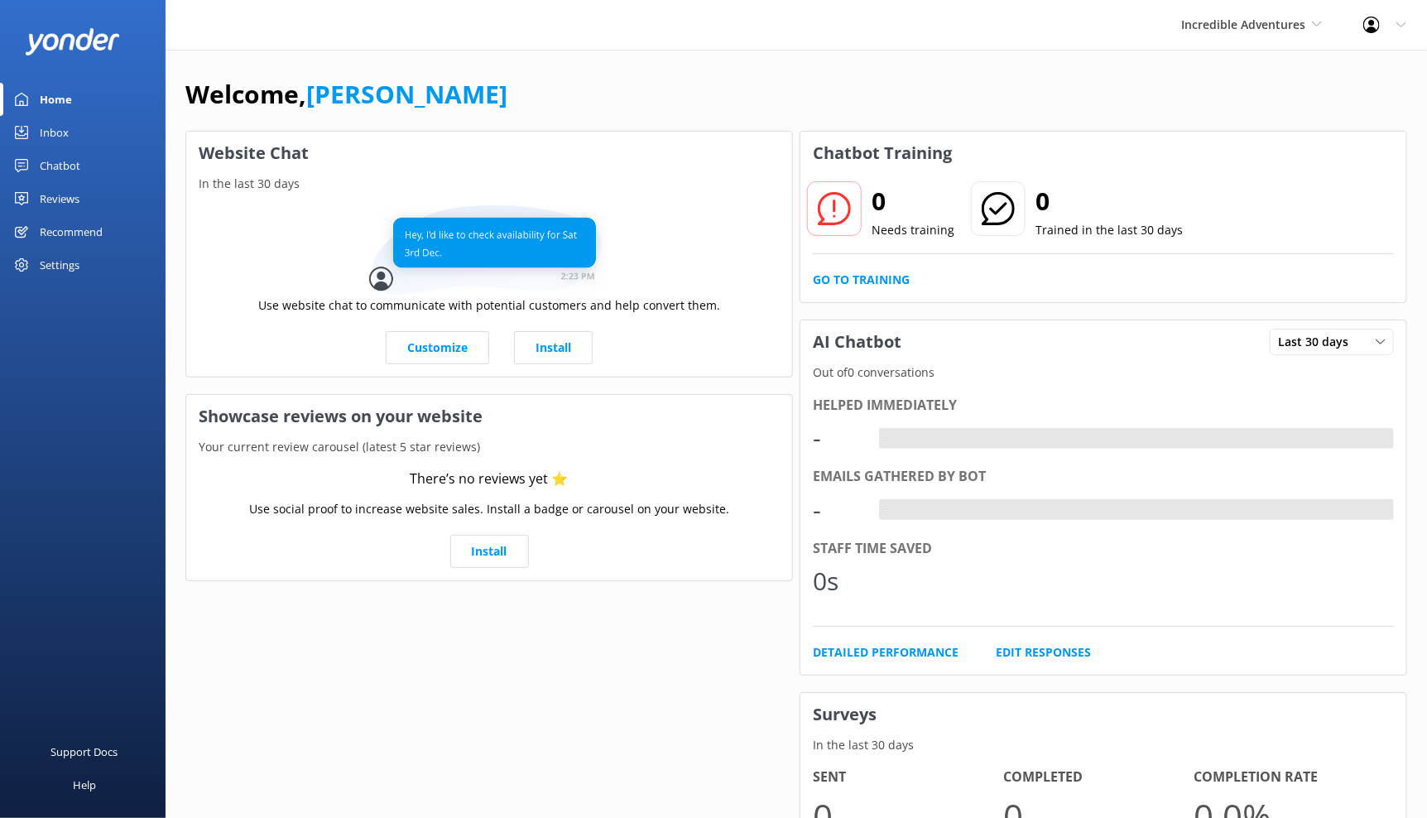
click at [74, 266] on div "Settings" at bounding box center [60, 264] width 40 height 33
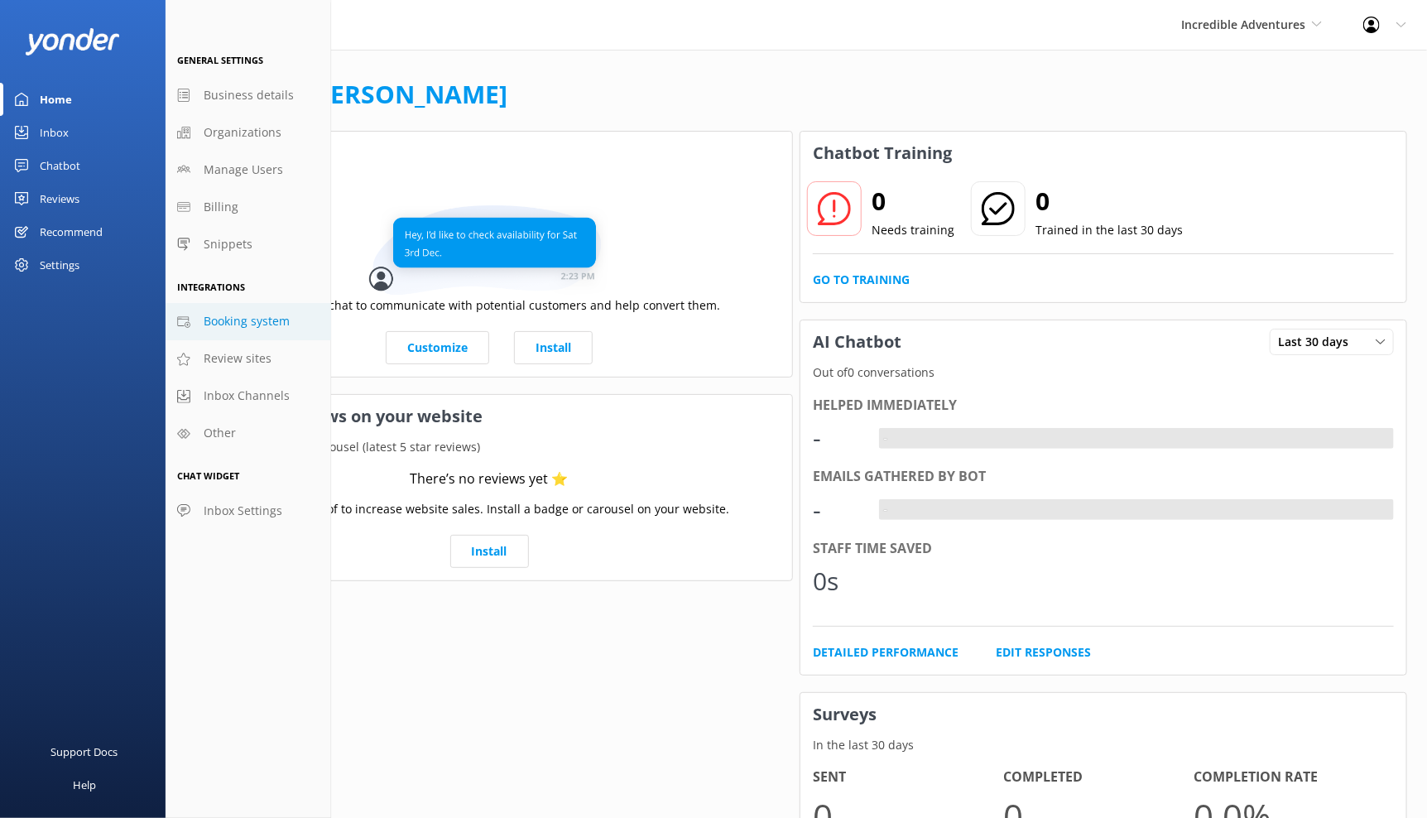
click at [258, 321] on span "Booking system" at bounding box center [247, 321] width 86 height 18
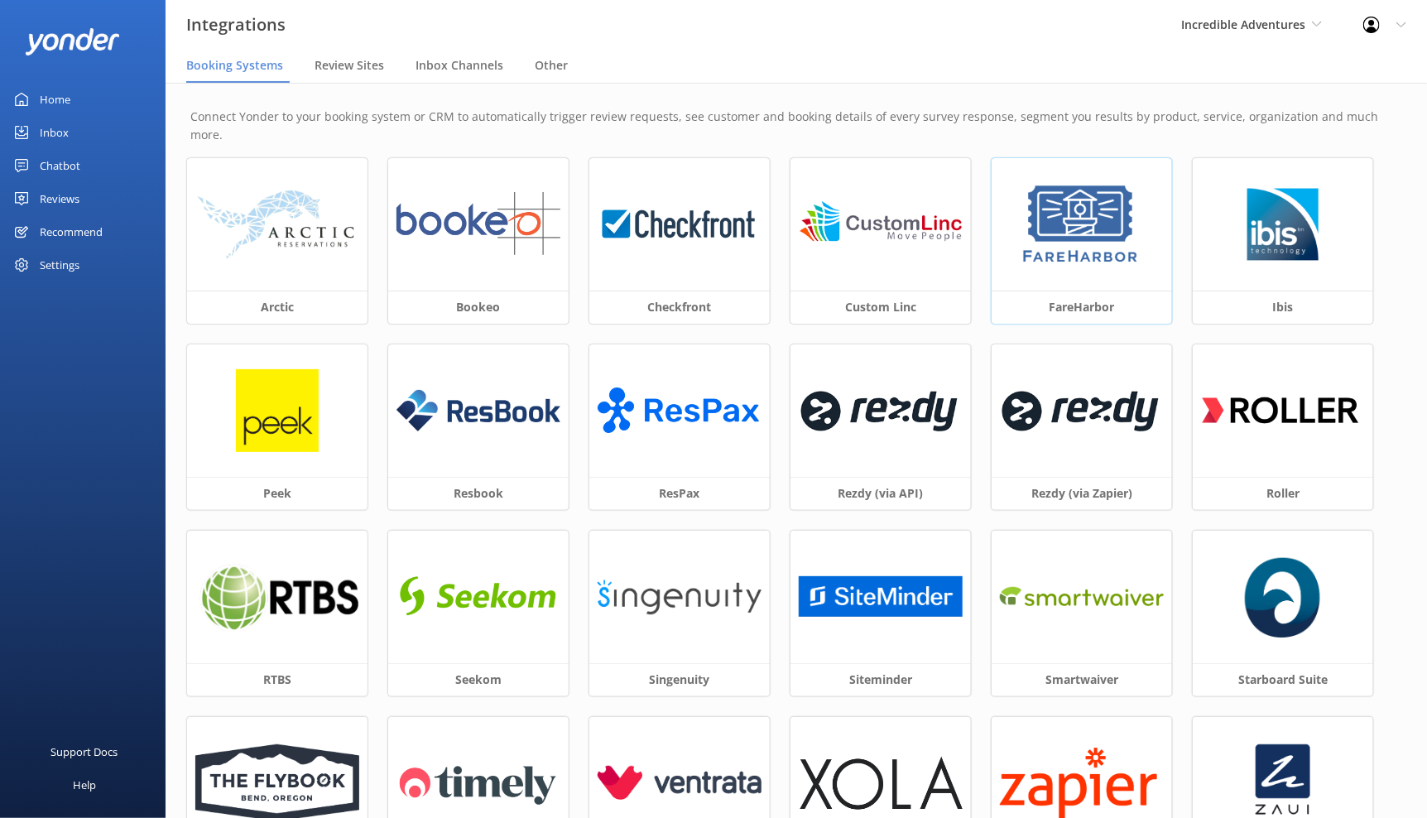
click at [1136, 271] on div at bounding box center [1082, 224] width 180 height 132
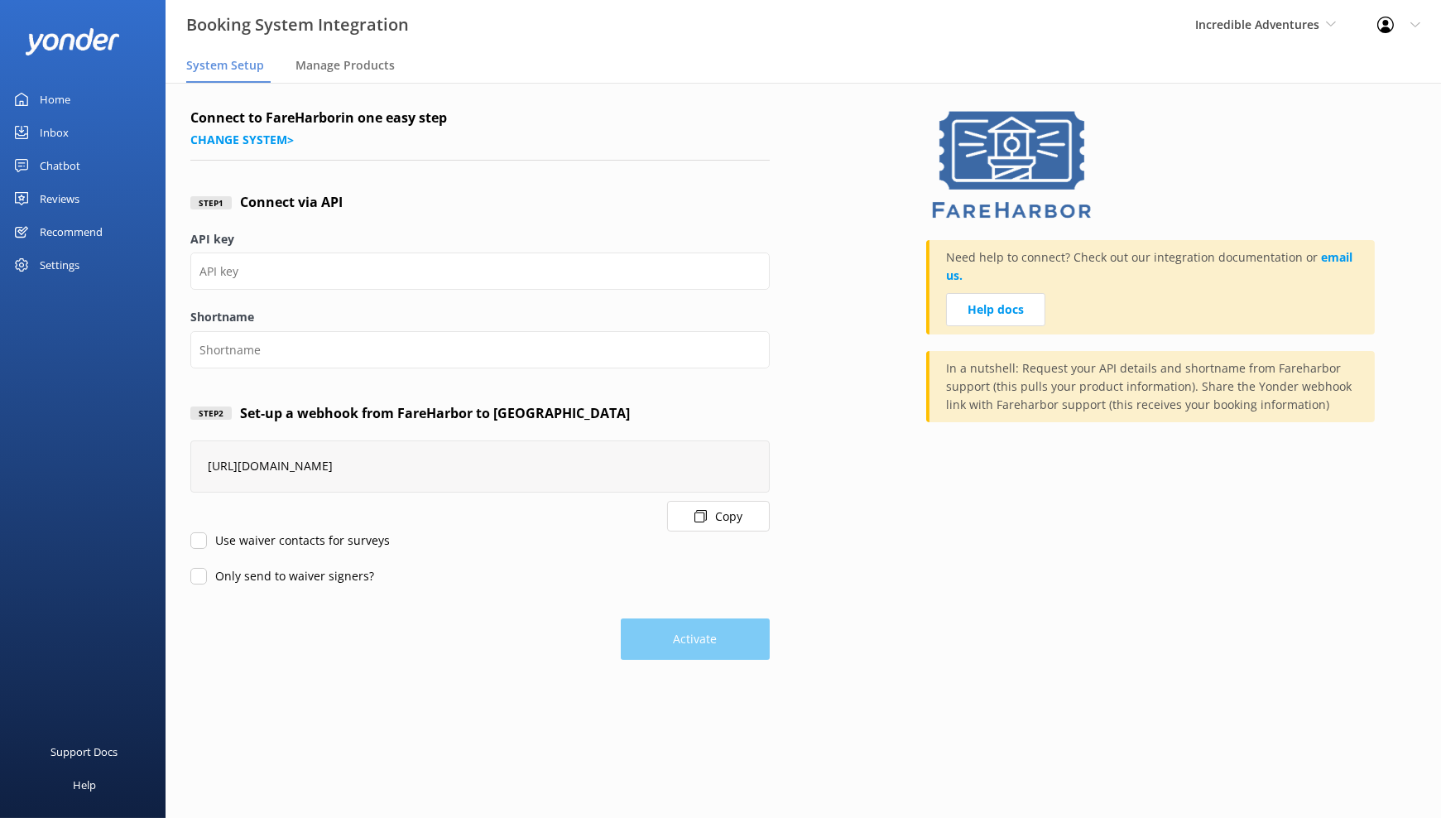
click at [685, 512] on button "Copy" at bounding box center [718, 516] width 103 height 31
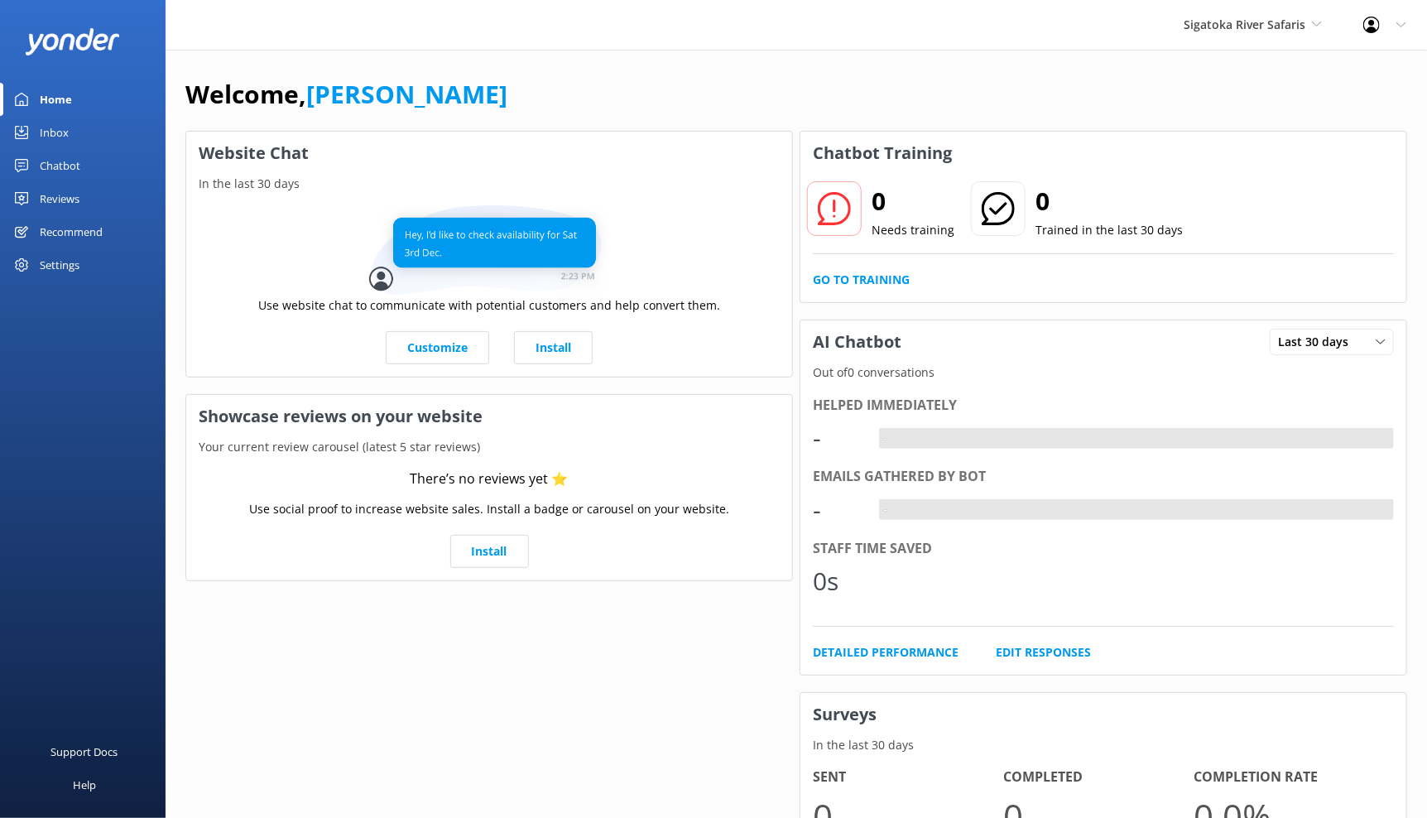
click at [77, 166] on div "Chatbot" at bounding box center [60, 165] width 41 height 33
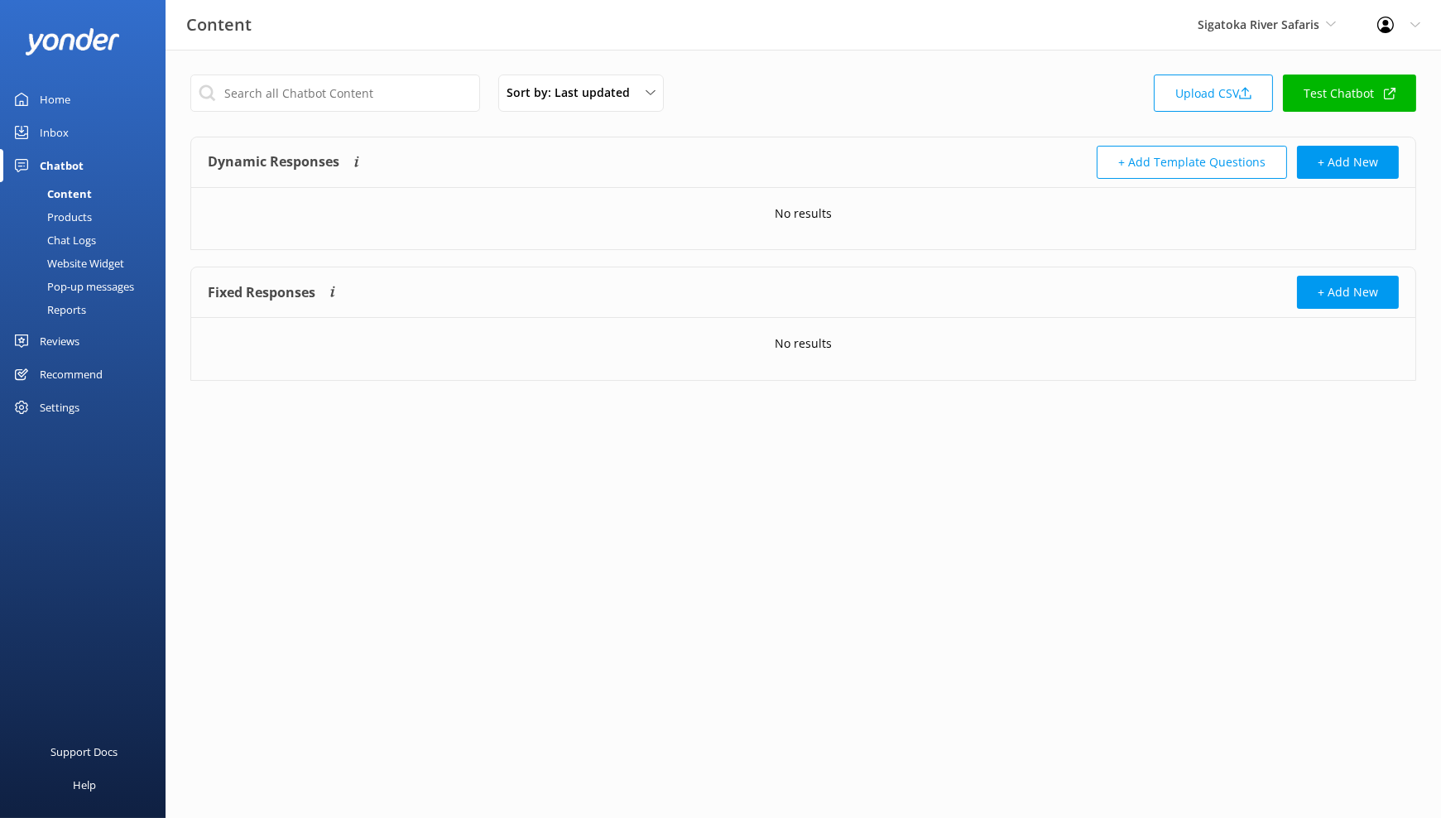
click at [93, 257] on div "Website Widget" at bounding box center [67, 263] width 114 height 23
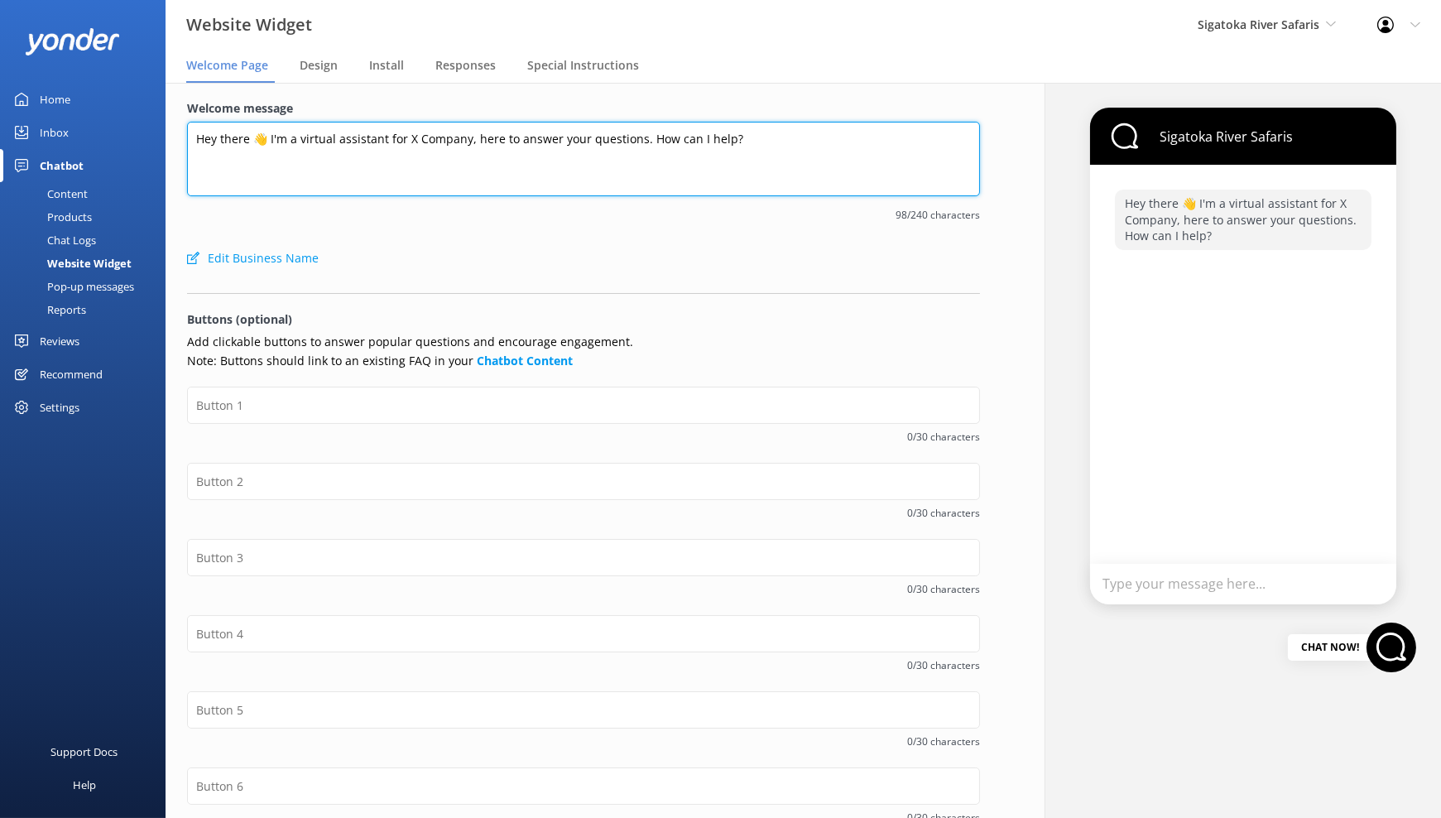
drag, startPoint x: 468, startPoint y: 140, endPoint x: 402, endPoint y: 146, distance: 65.6
click at [402, 146] on textarea "Hey there 👋 I'm a virtual assistant for X Company, here to answer your question…" at bounding box center [583, 159] width 793 height 74
type textarea "Hey there 👋 I'm a virtual assistant for Sigatoka River Safaris, here to answer …"
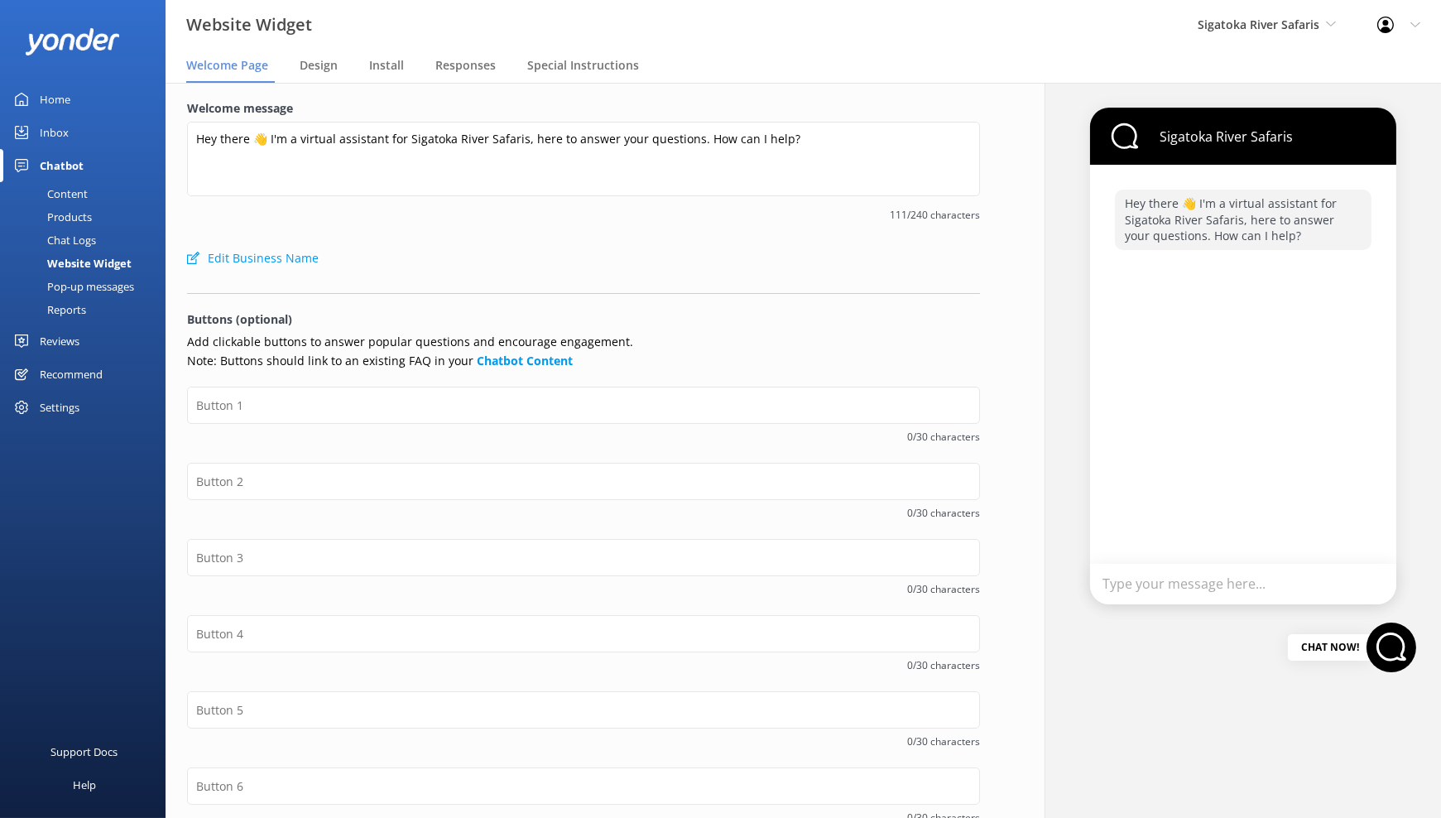
click at [628, 244] on div "Edit Business Name" at bounding box center [583, 258] width 793 height 33
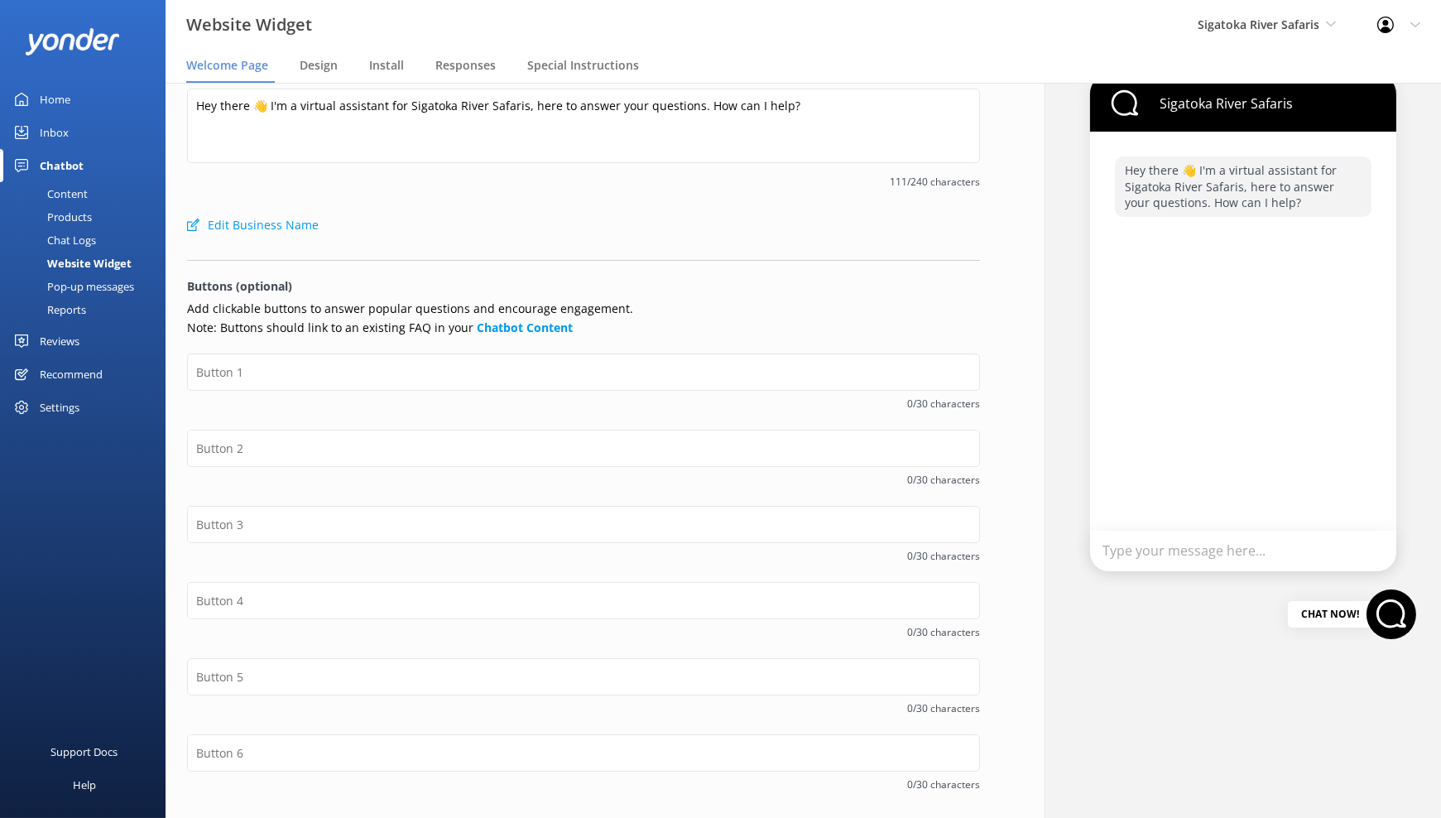
scroll to position [98, 0]
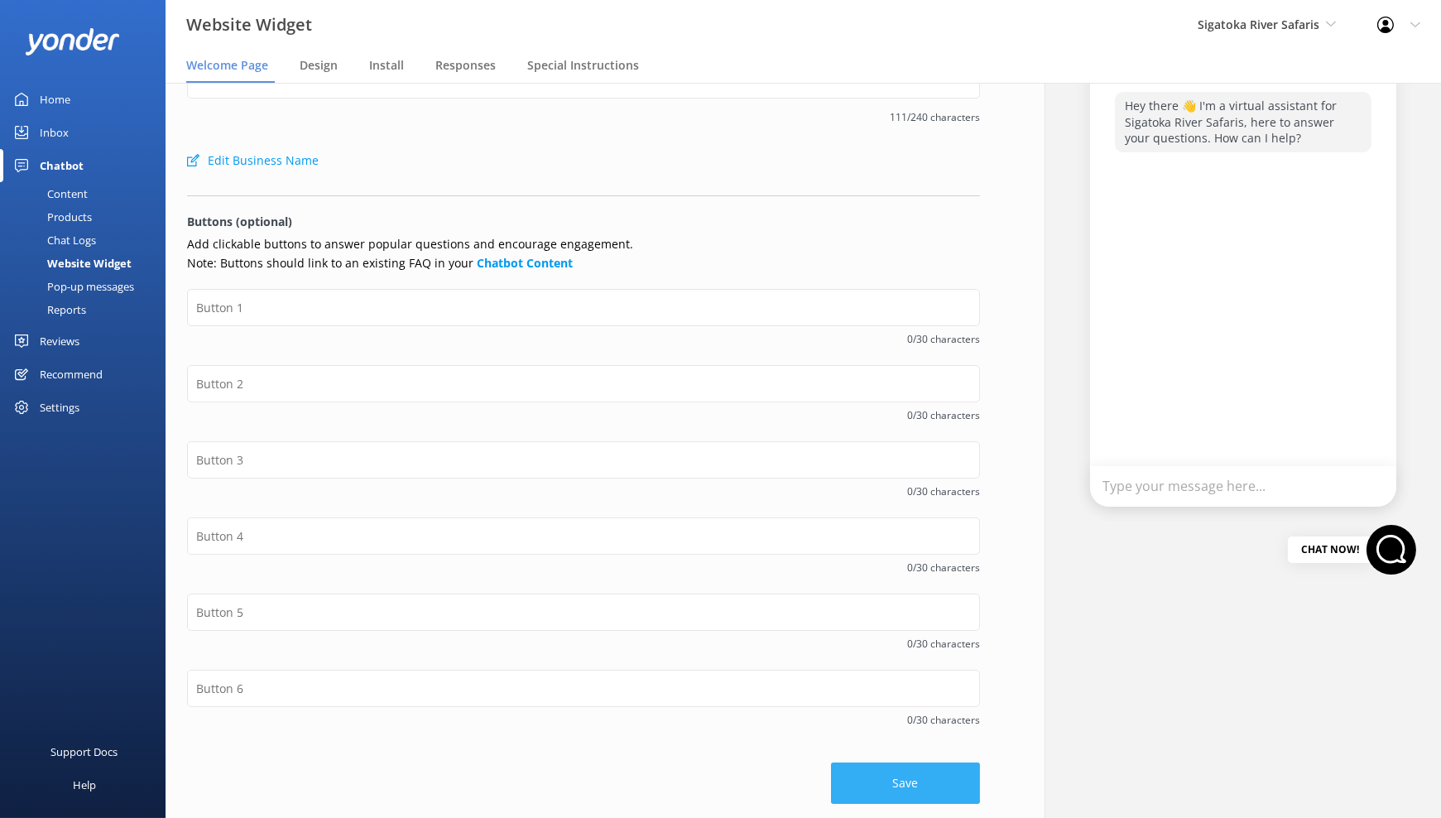
click at [857, 792] on button "Save" at bounding box center [905, 782] width 149 height 41
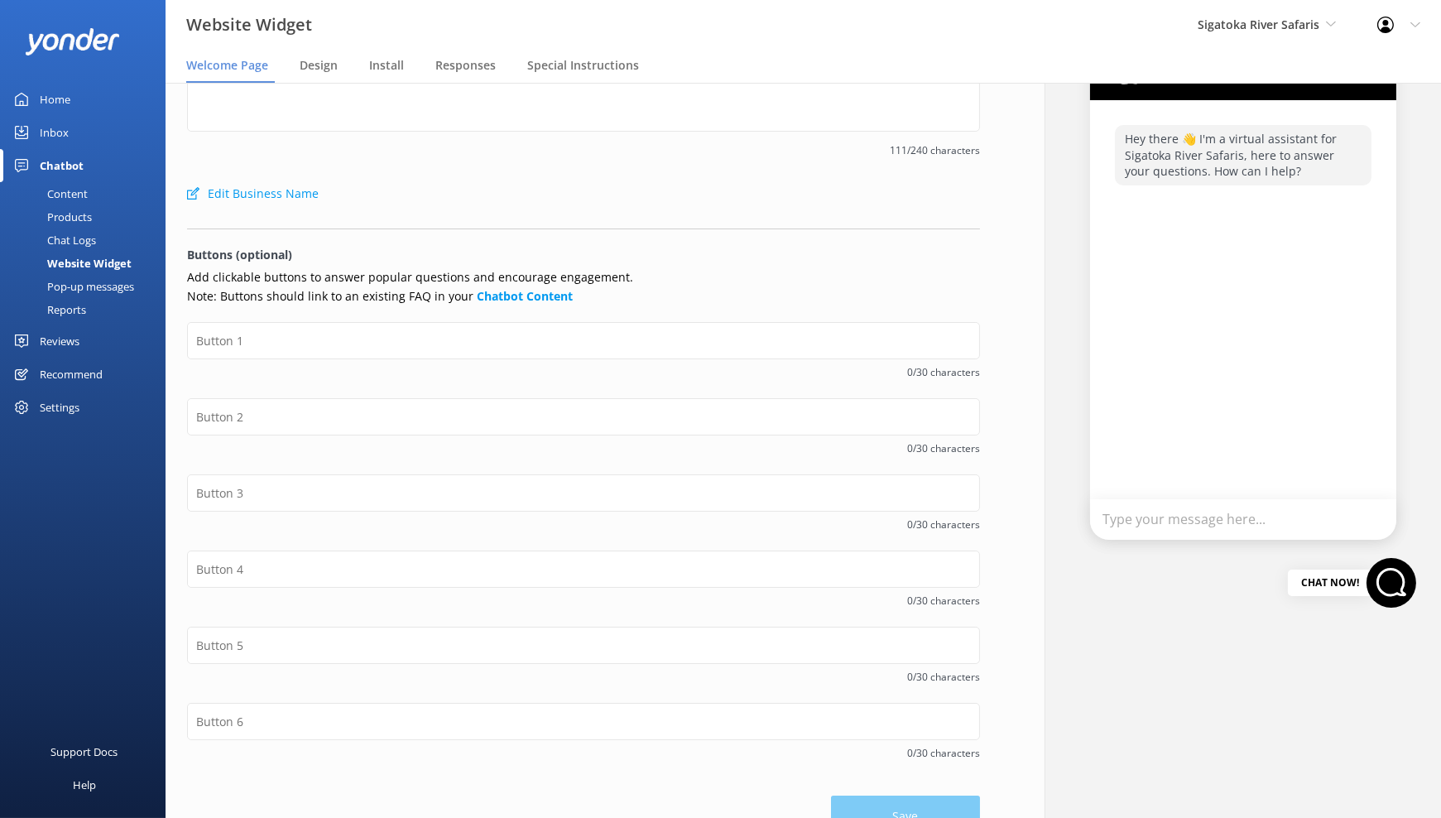
scroll to position [0, 0]
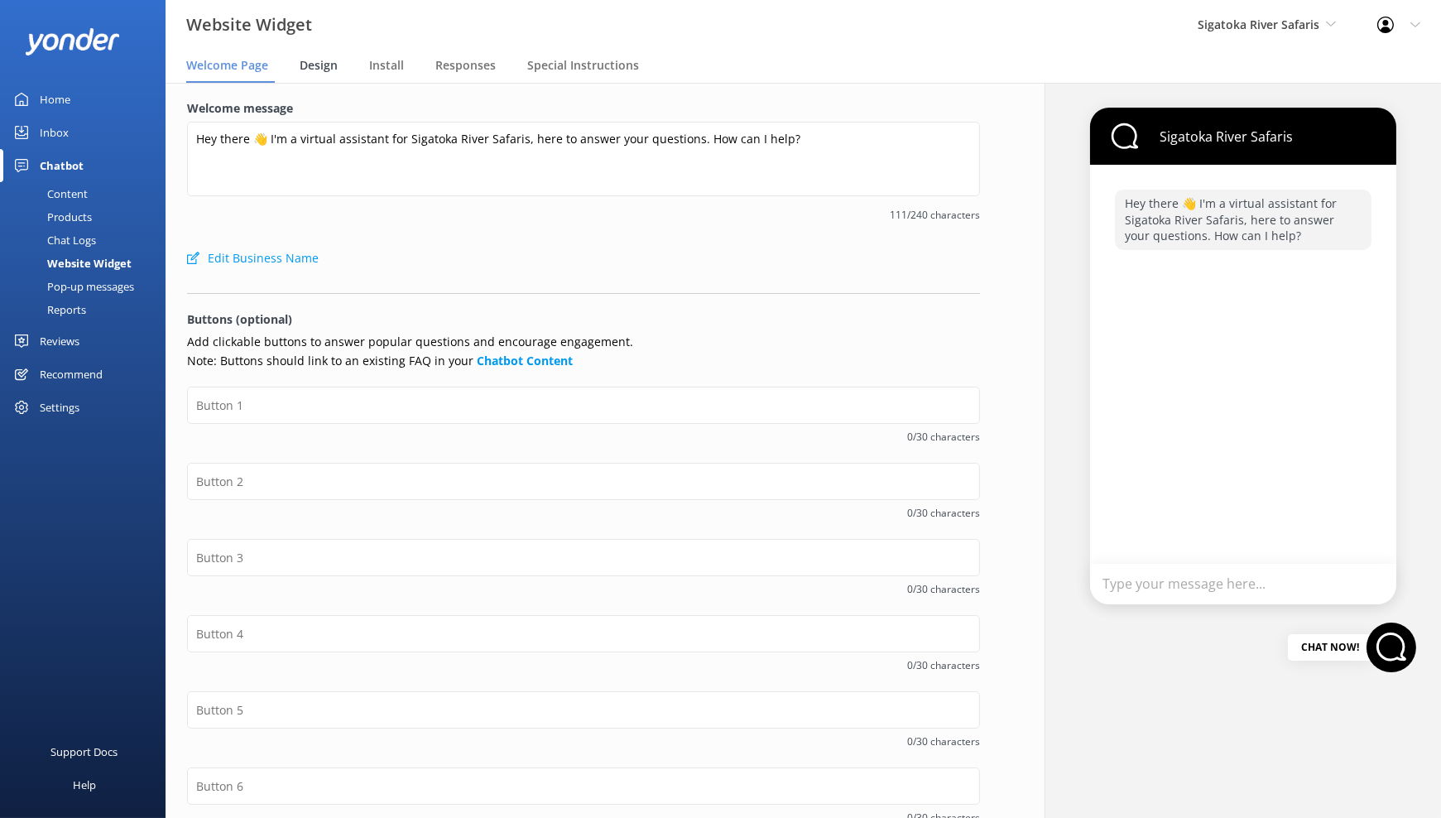
click at [326, 64] on span "Design" at bounding box center [319, 65] width 38 height 17
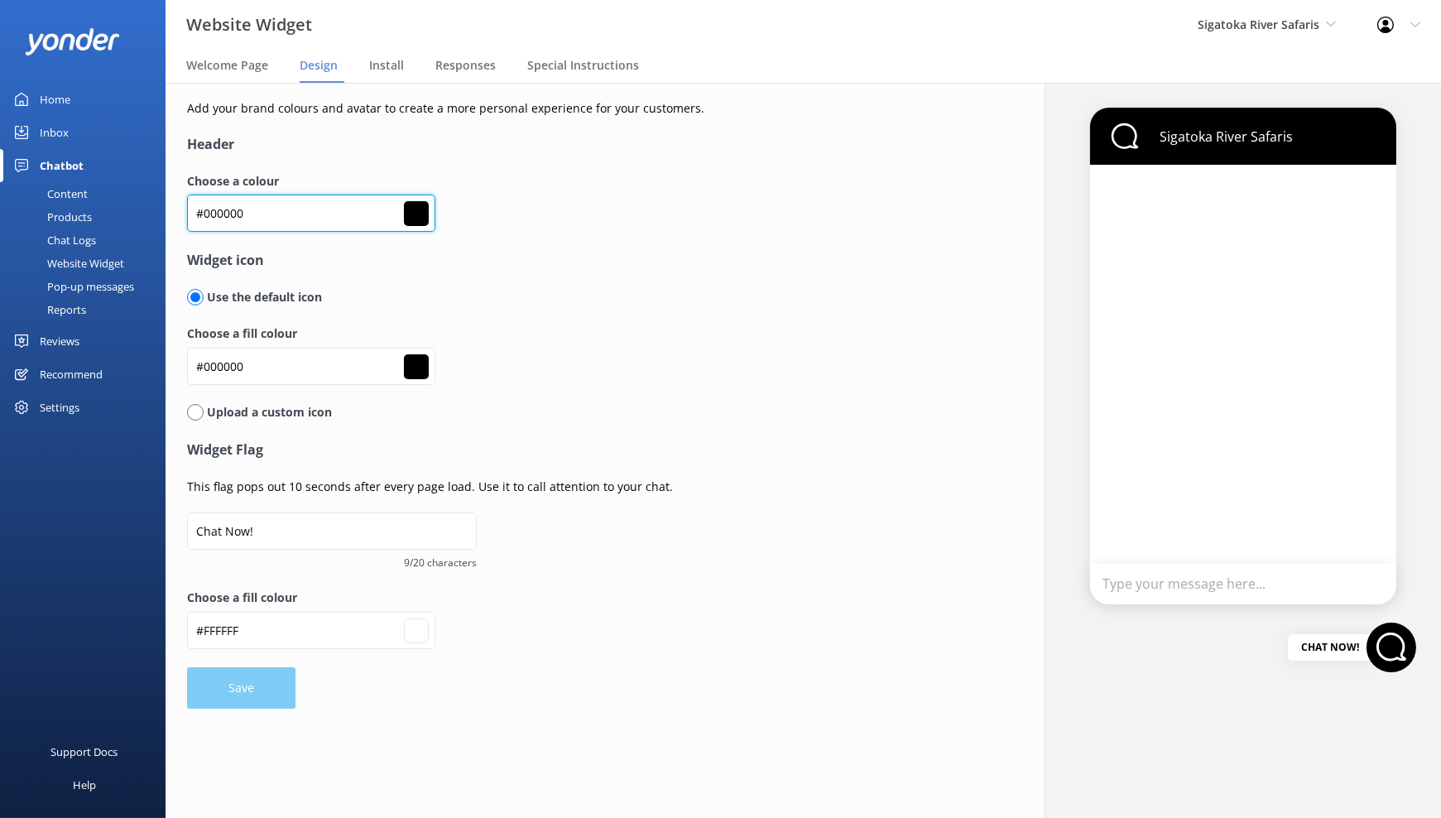
drag, startPoint x: 278, startPoint y: 213, endPoint x: 196, endPoint y: 211, distance: 82.0
click at [196, 211] on input "#000000" at bounding box center [311, 212] width 248 height 37
paste input "694308"
type input "#694308"
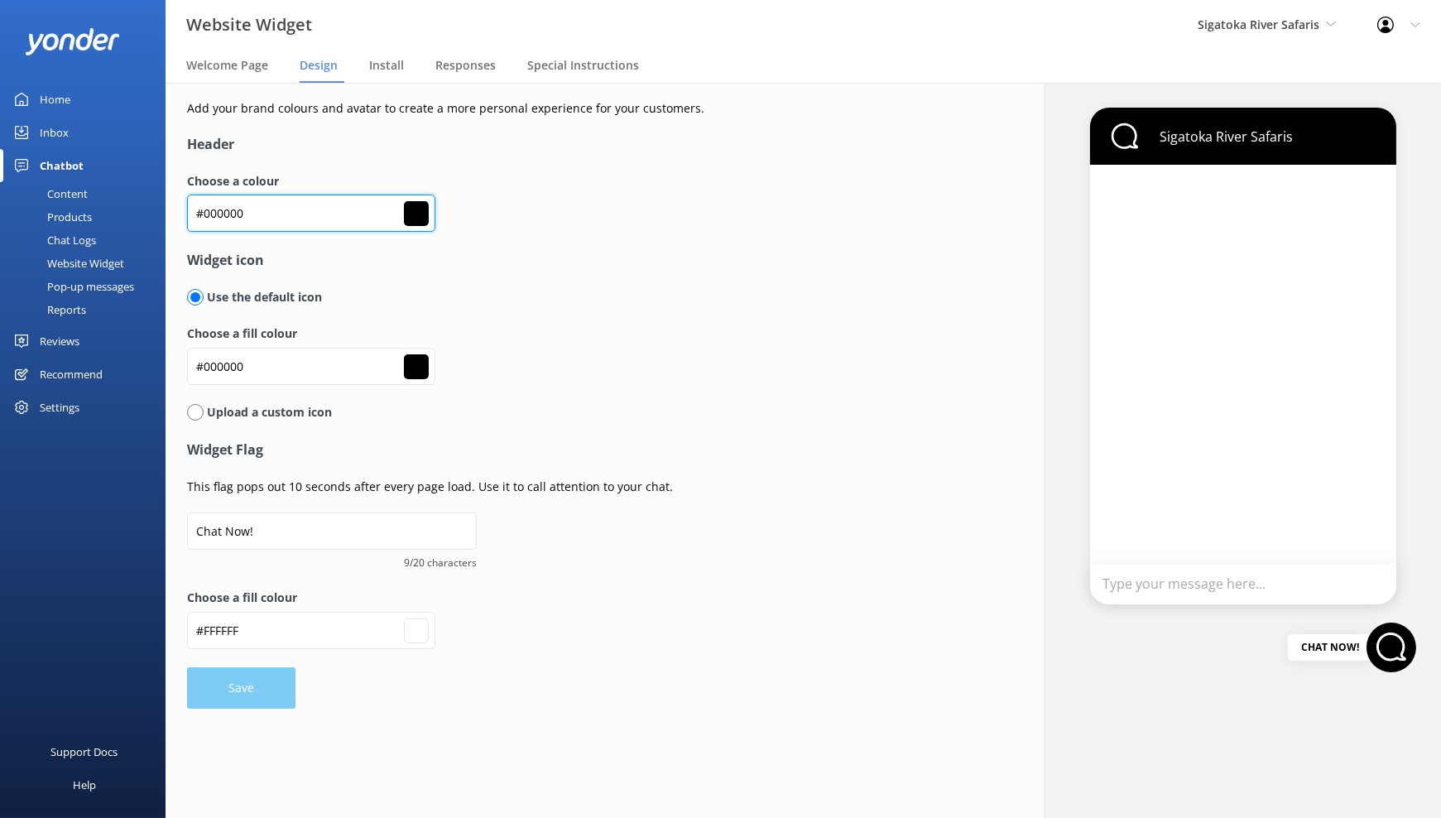
type input "#ffffff"
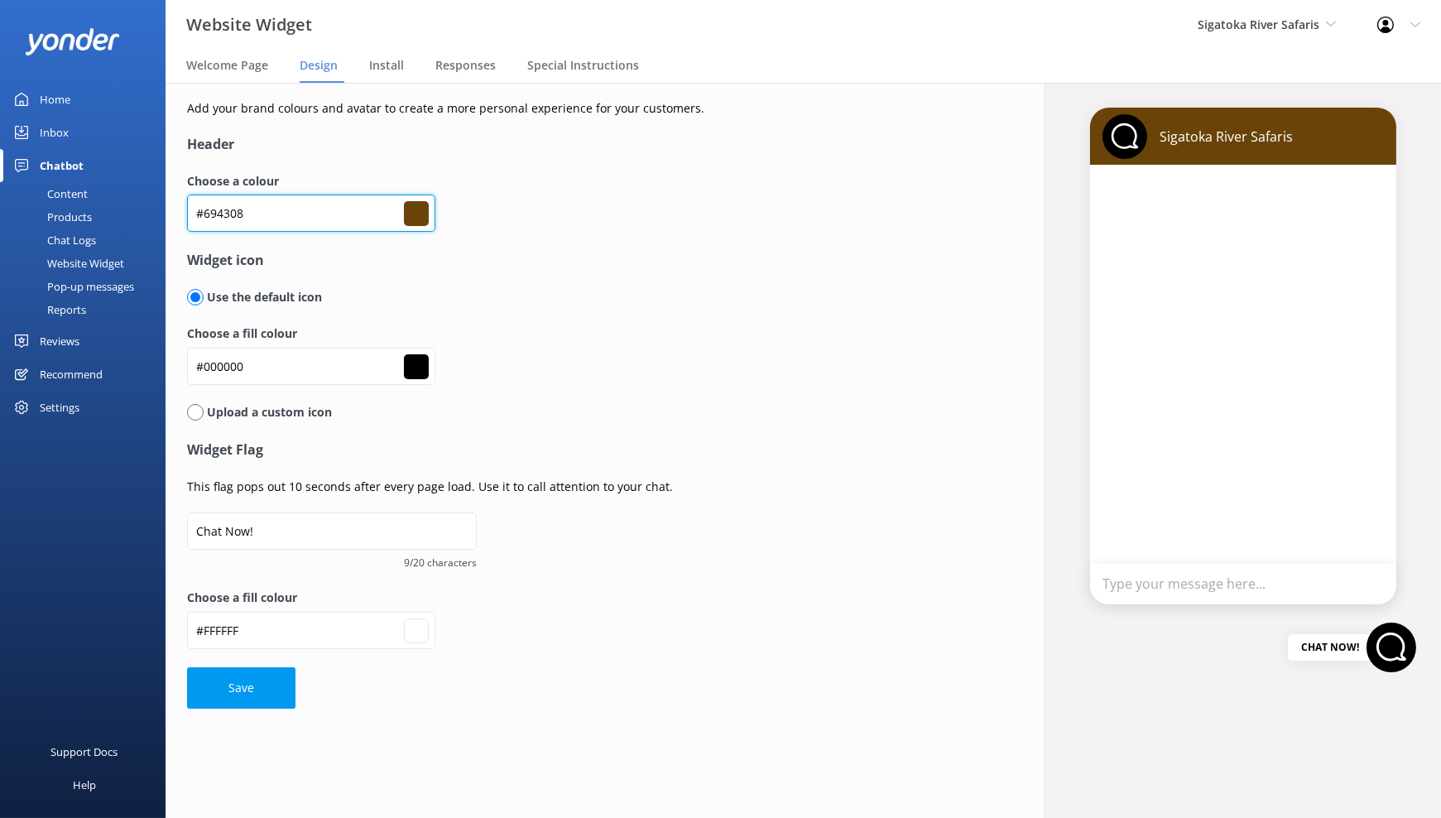
type input "#694308"
click at [230, 700] on button "Save" at bounding box center [241, 687] width 108 height 41
type input "#ffffff"
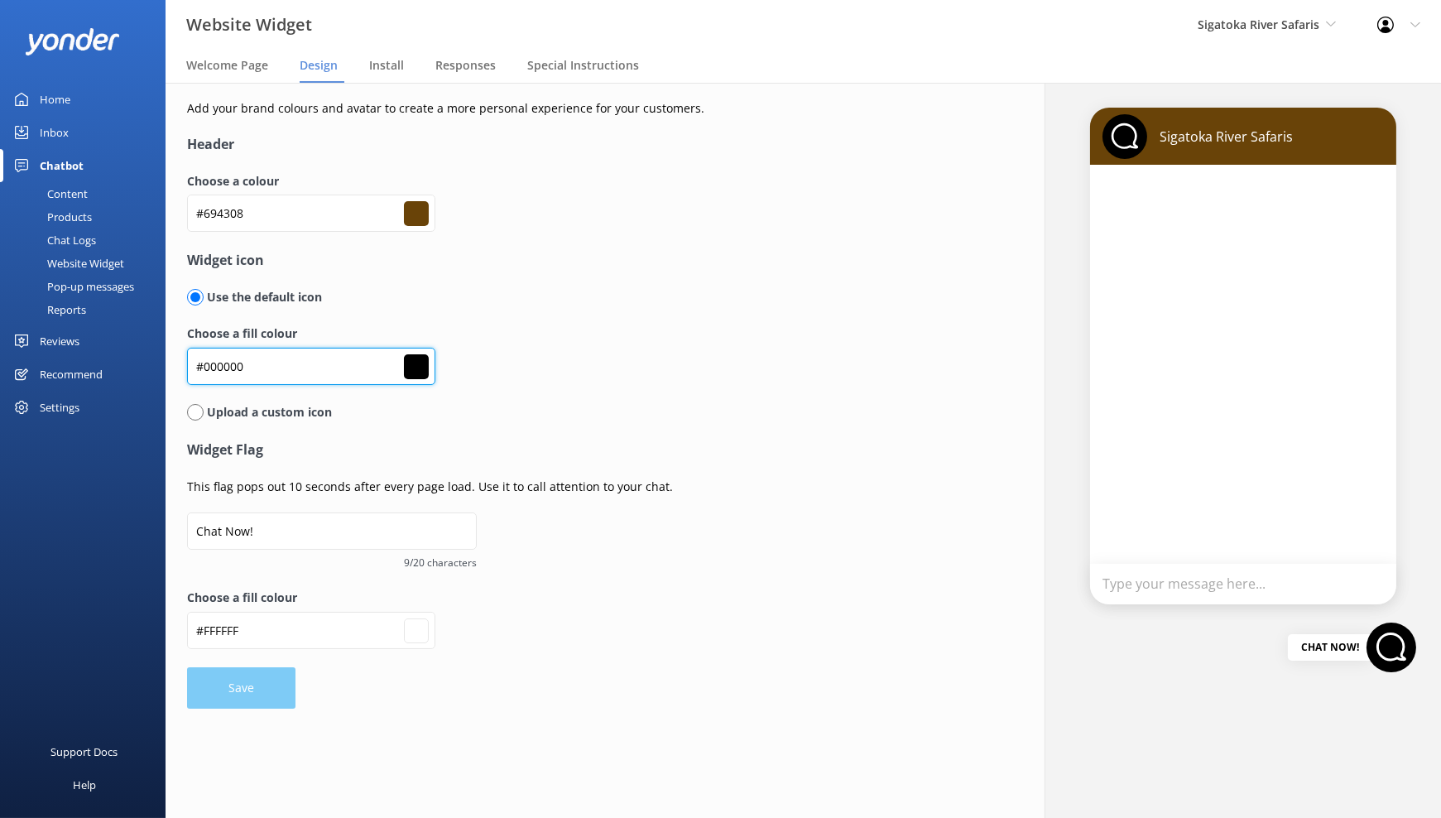
click at [281, 232] on input "#000000" at bounding box center [311, 212] width 248 height 37
paste input "fbc00c"
type input "#fbc00c"
type input "#ffffff"
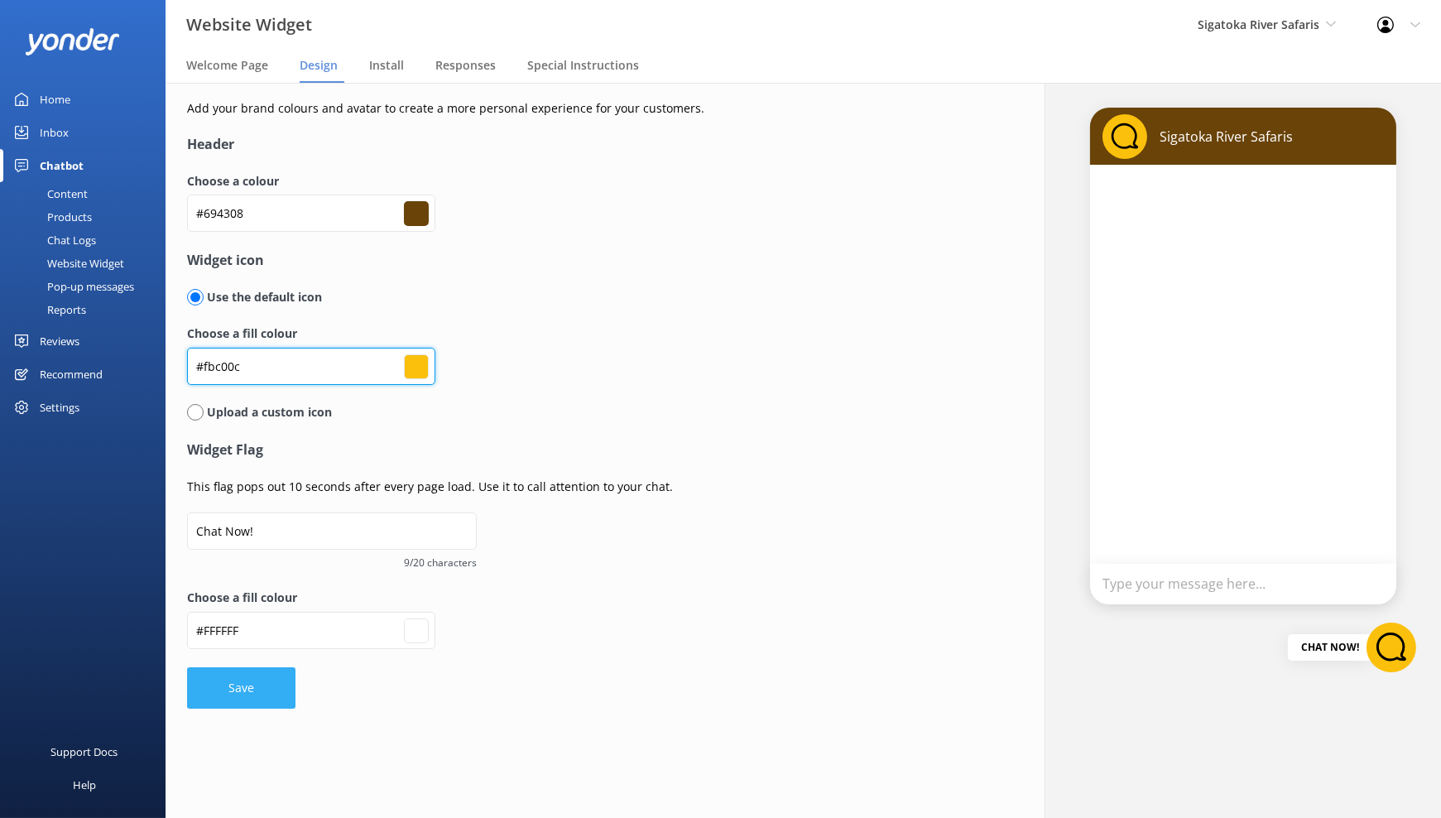
type input "#fbc00c"
click at [233, 679] on button "Save" at bounding box center [241, 687] width 108 height 41
type input "#ffffff"
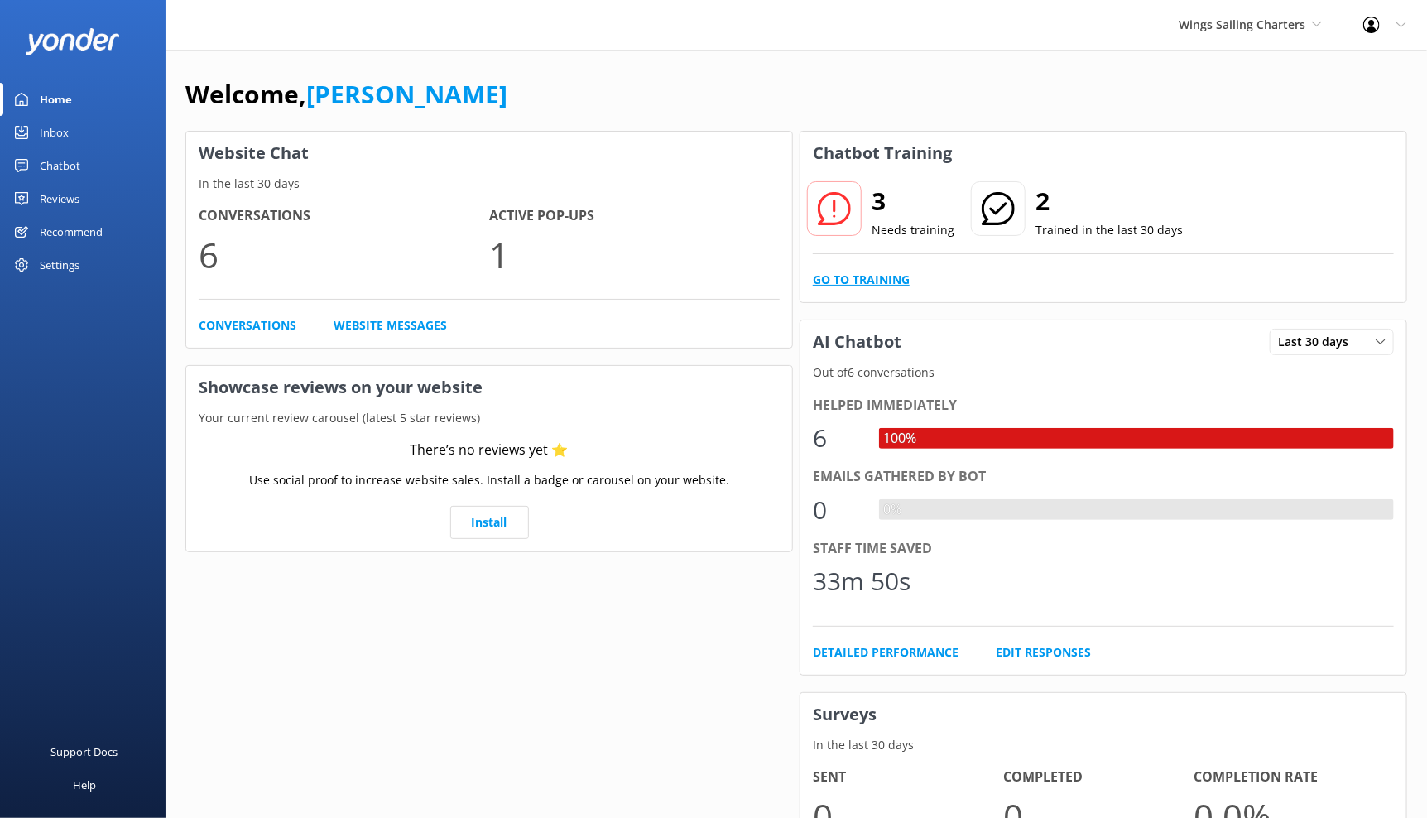
click at [848, 286] on link "Go to Training" at bounding box center [861, 280] width 97 height 18
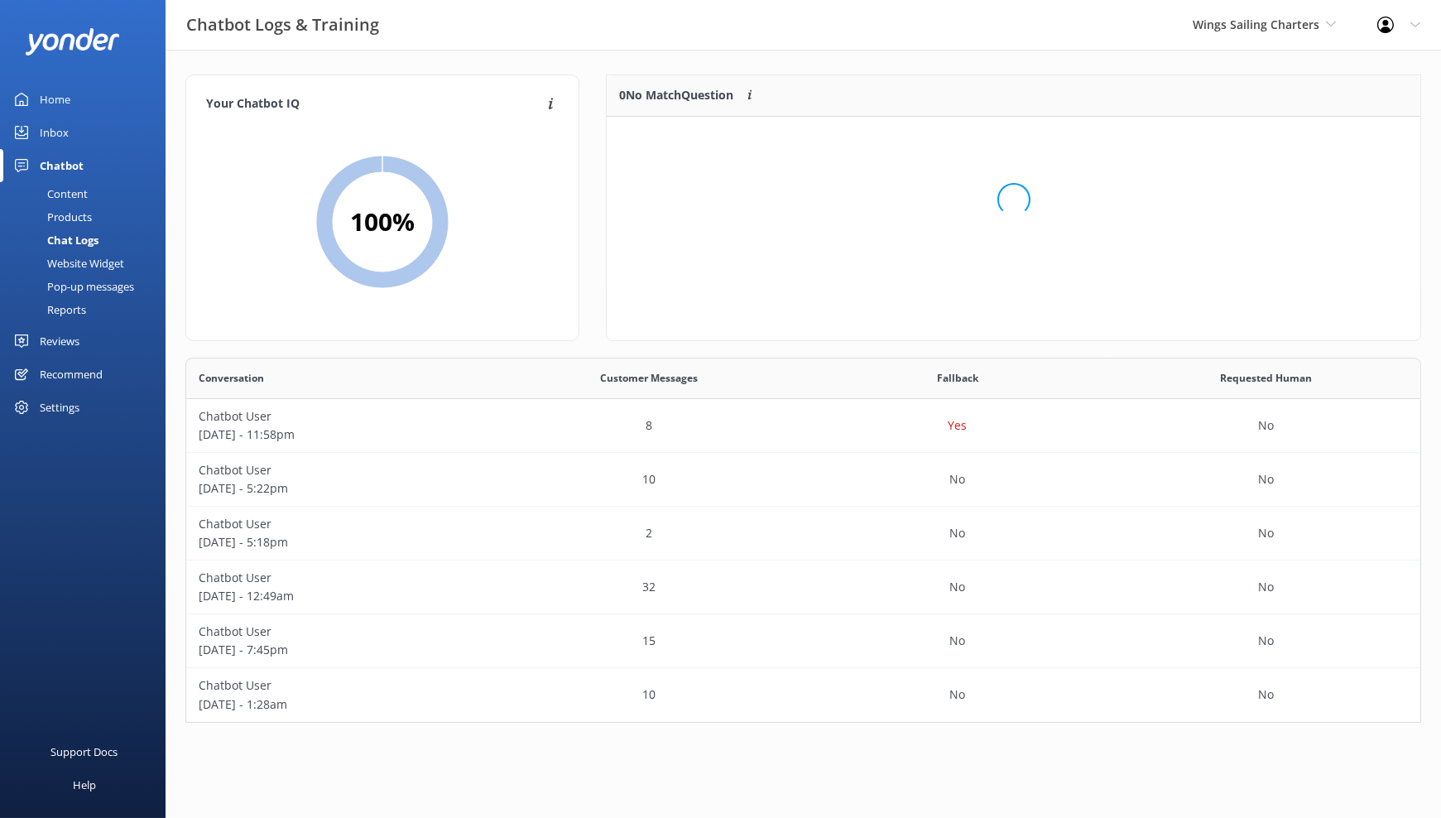
scroll to position [152, 800]
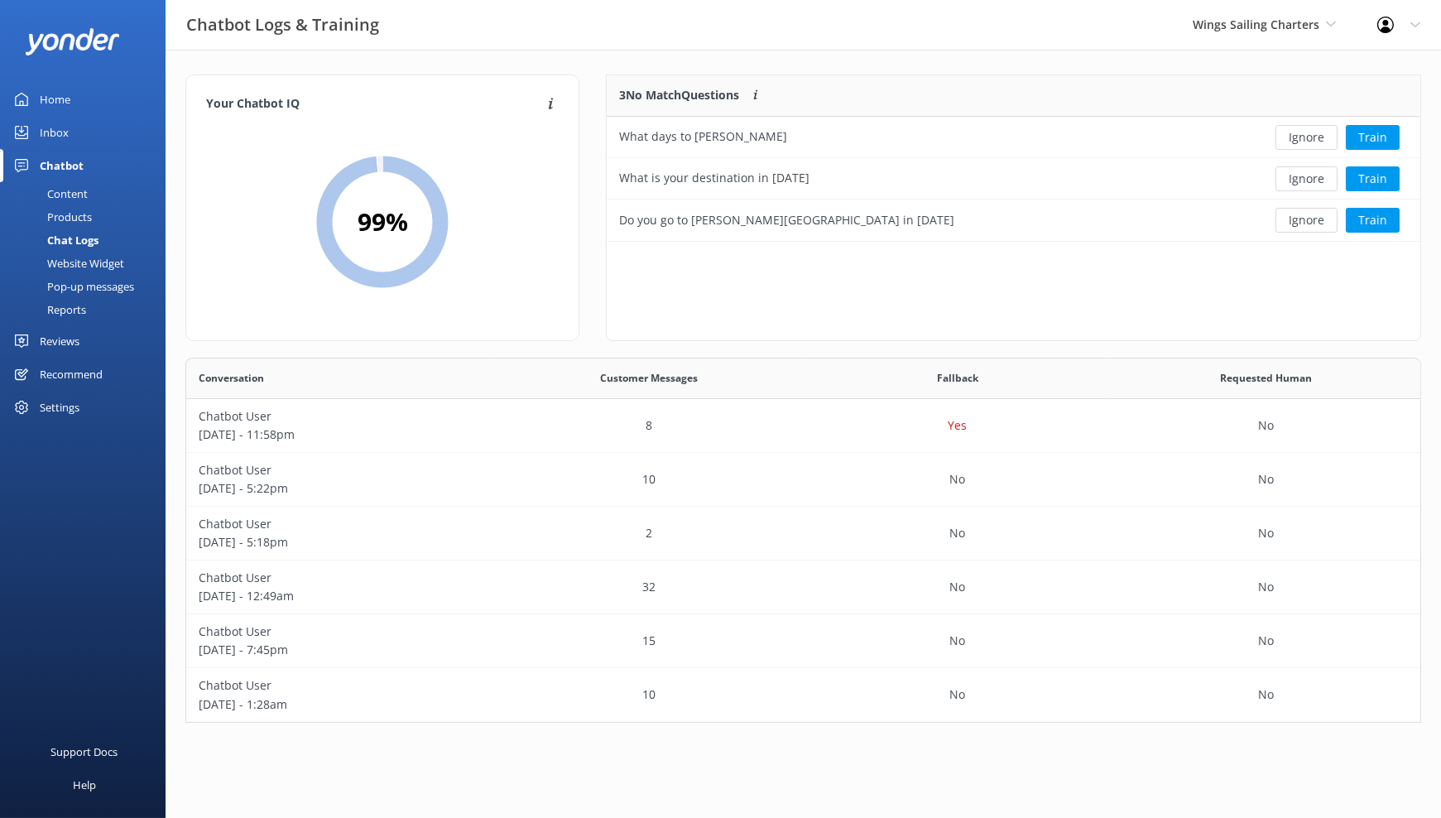
click at [70, 105] on link "Home" at bounding box center [83, 99] width 166 height 33
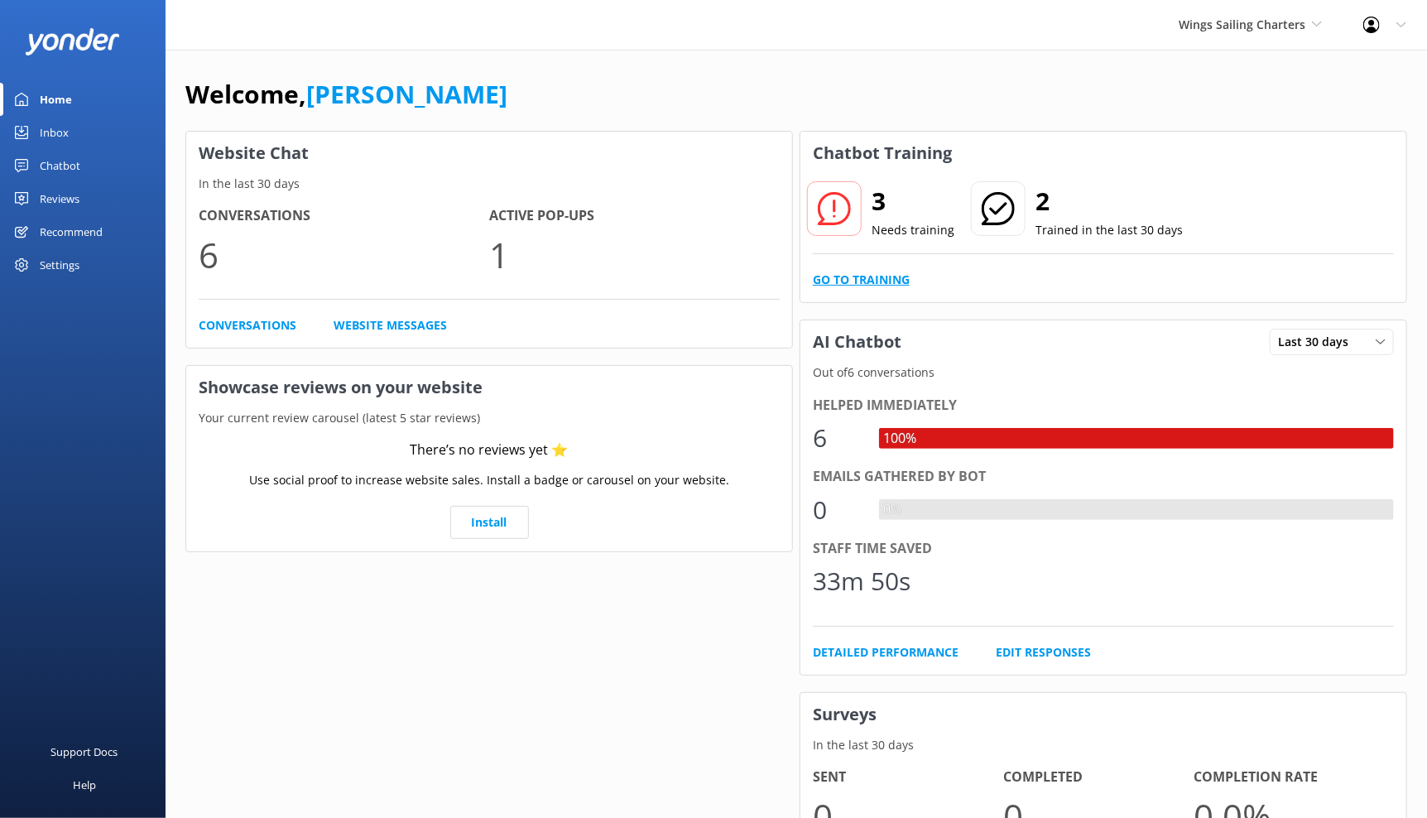
click at [875, 273] on link "Go to Training" at bounding box center [861, 280] width 97 height 18
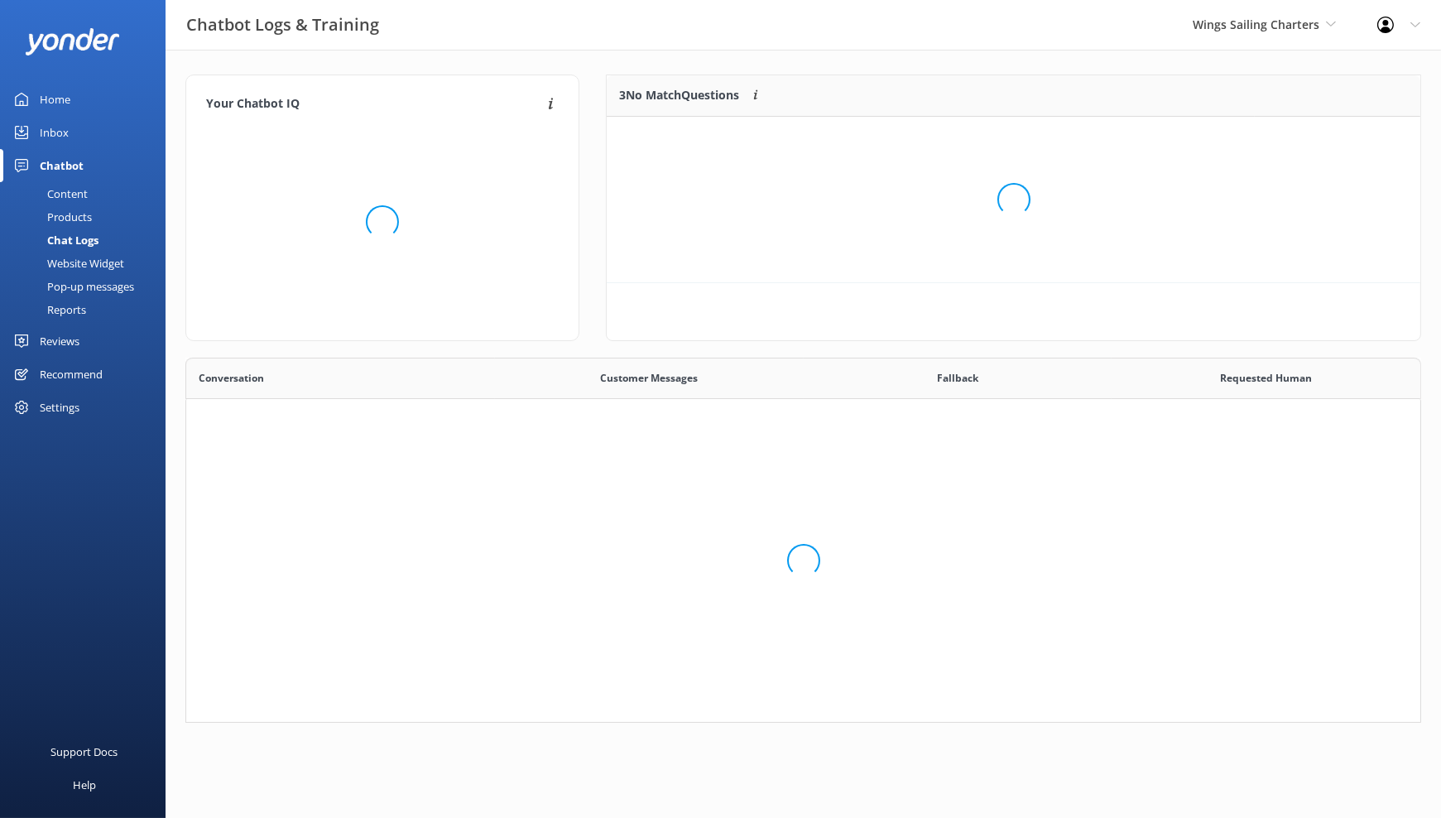
scroll to position [351, 1222]
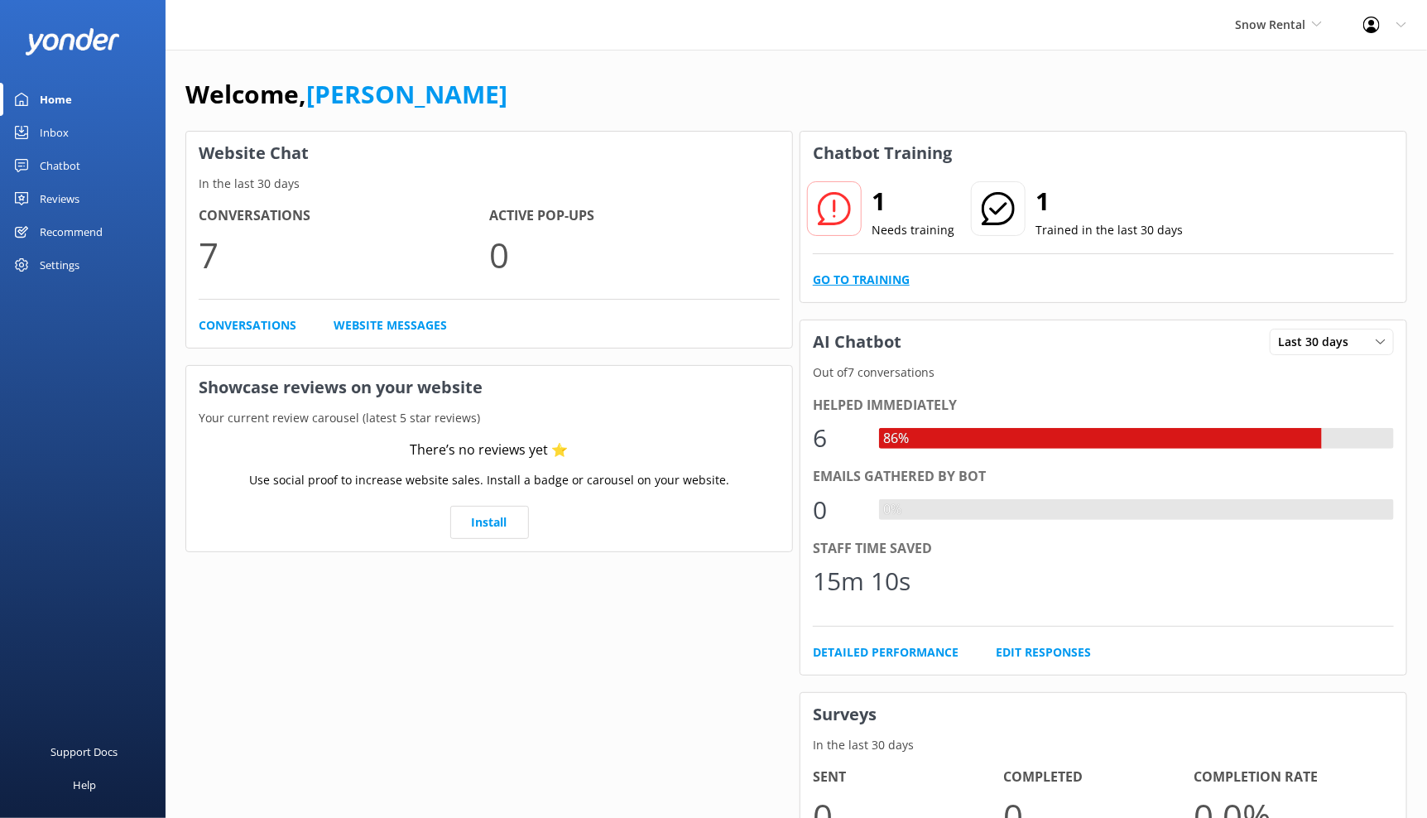
click at [857, 271] on link "Go to Training" at bounding box center [861, 280] width 97 height 18
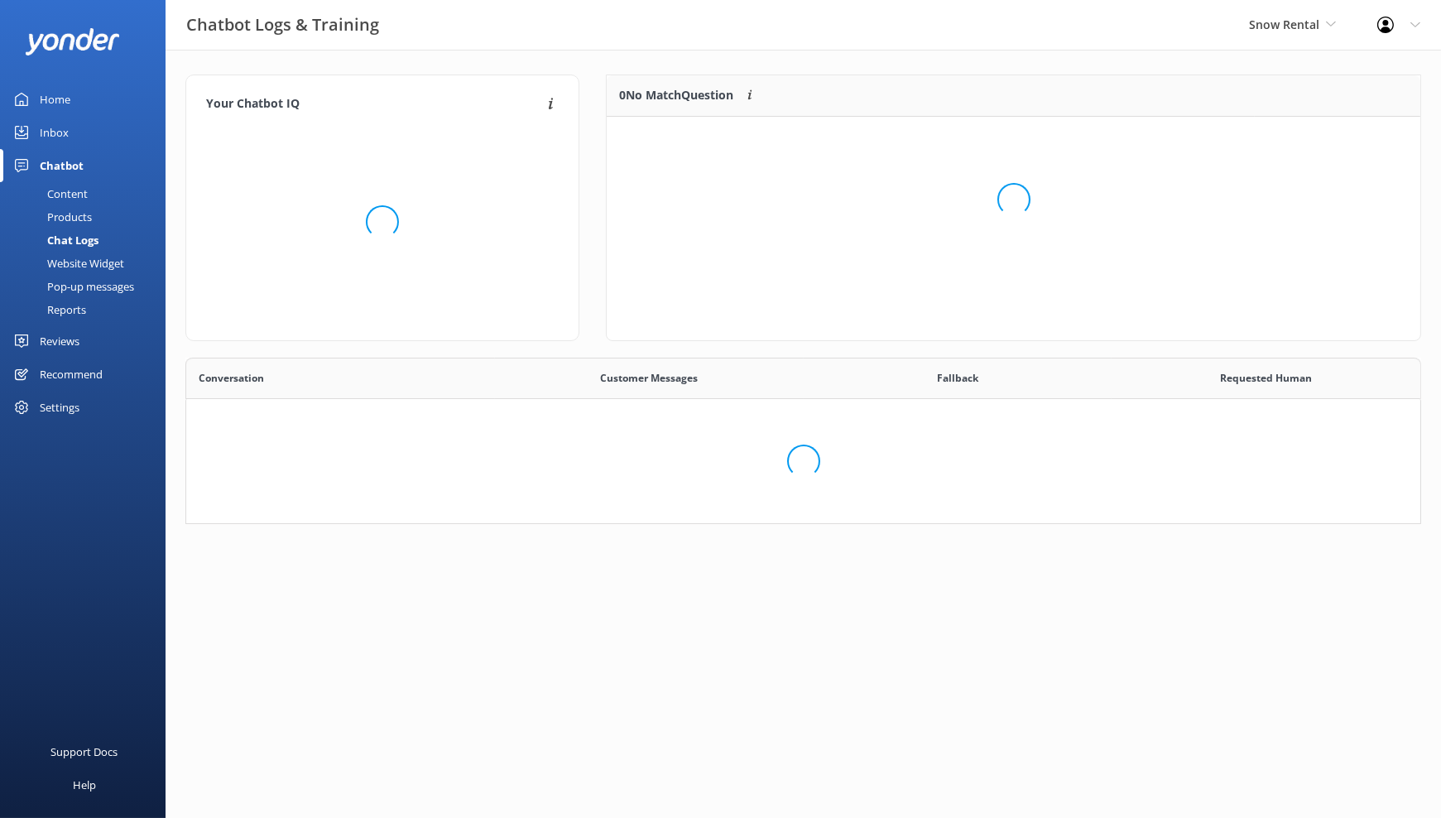
scroll to position [70, 800]
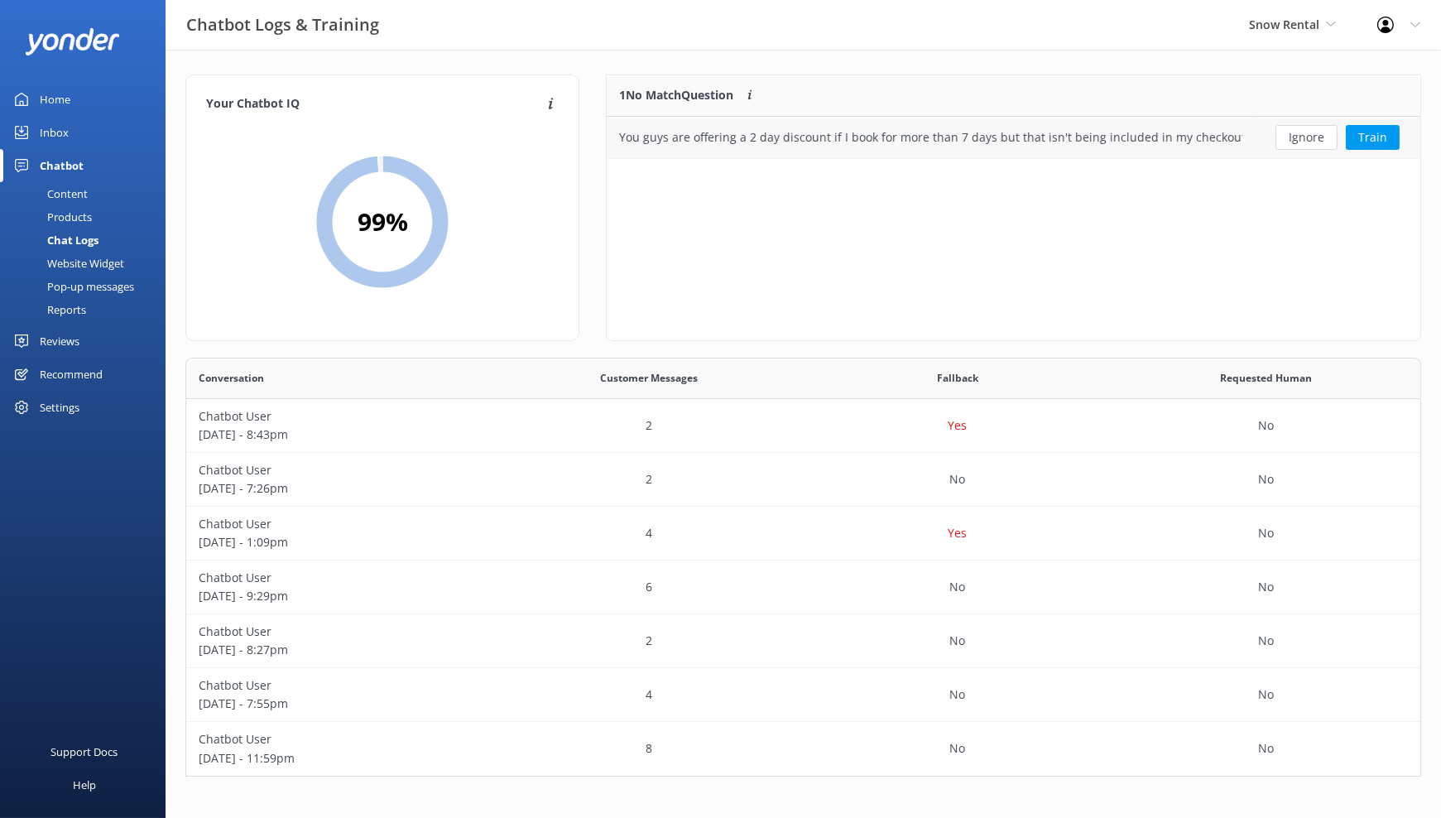
click at [868, 132] on div "You guys are offering a 2 day discount if I book for more than 7 days but that …" at bounding box center [930, 137] width 623 height 18
